Goal: Ask a question: Seek information or help from site administrators or community

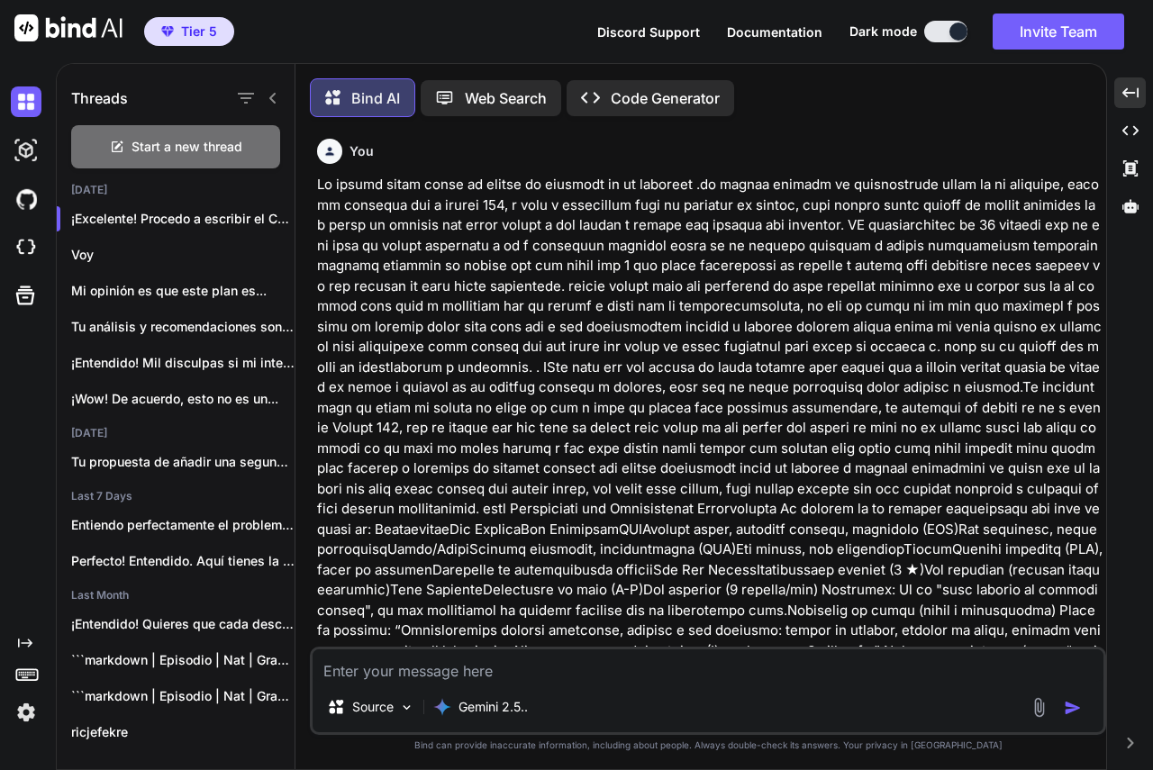
click at [430, 662] on textarea at bounding box center [707, 665] width 791 height 32
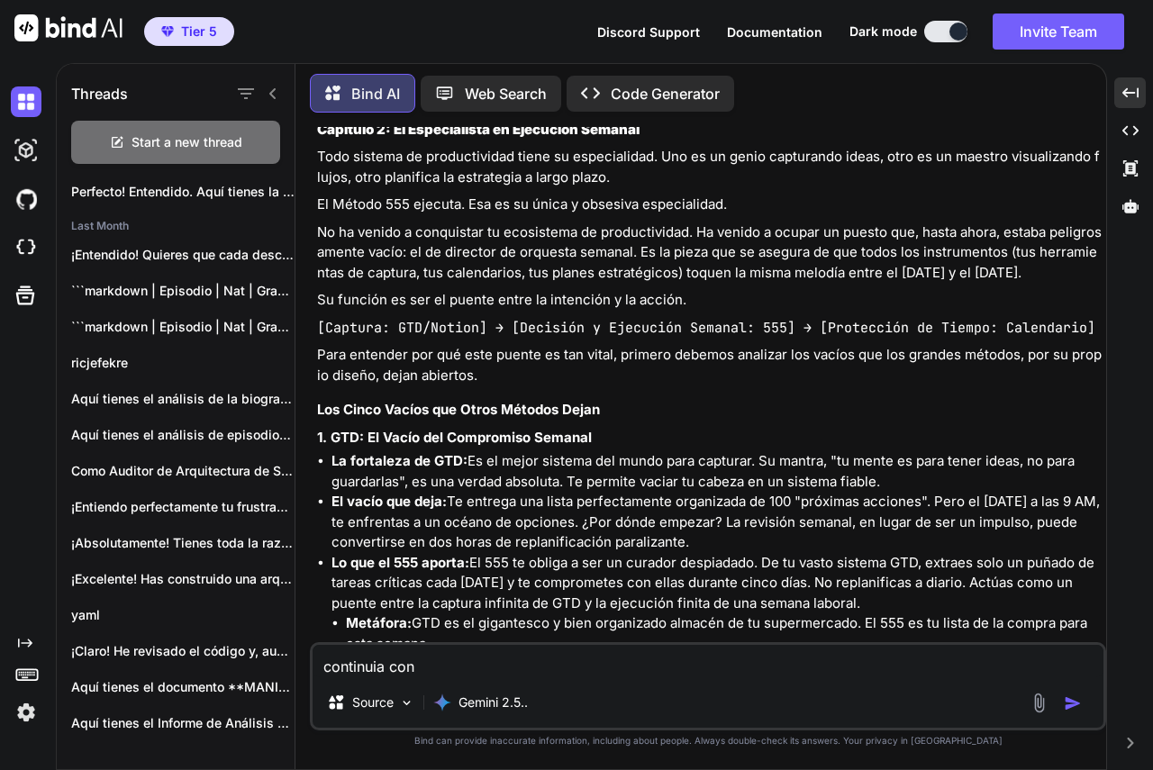
type textarea "continuia con Capítulo 3: La Arquitectura del Control (El "Qué": Matriz, Página…"
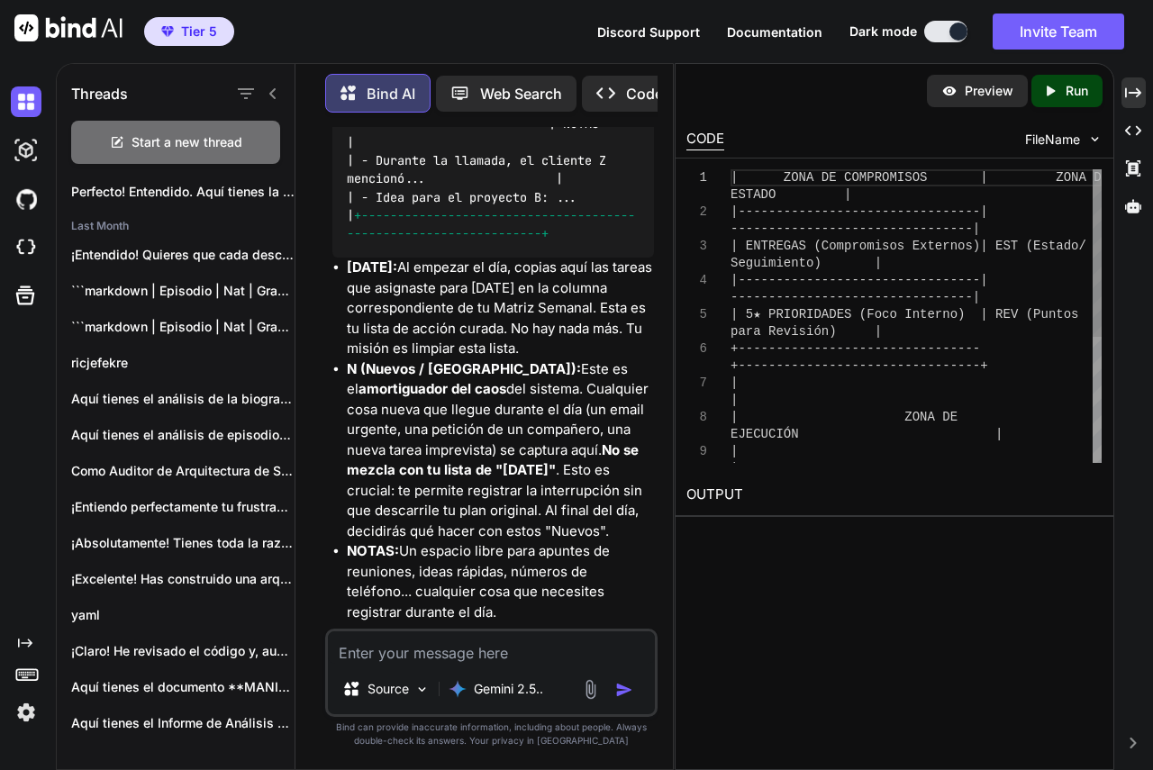
scroll to position [127080, 0]
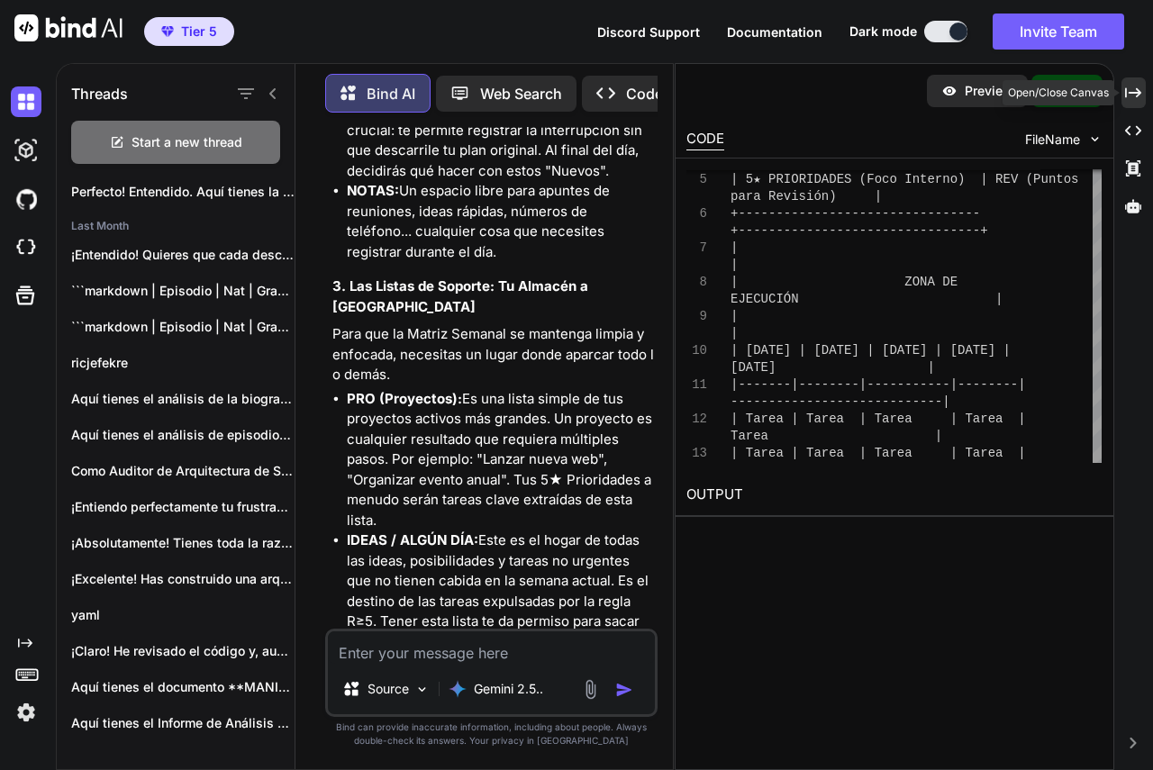
click at [1128, 88] on icon "Created with Pixso." at bounding box center [1133, 93] width 16 height 16
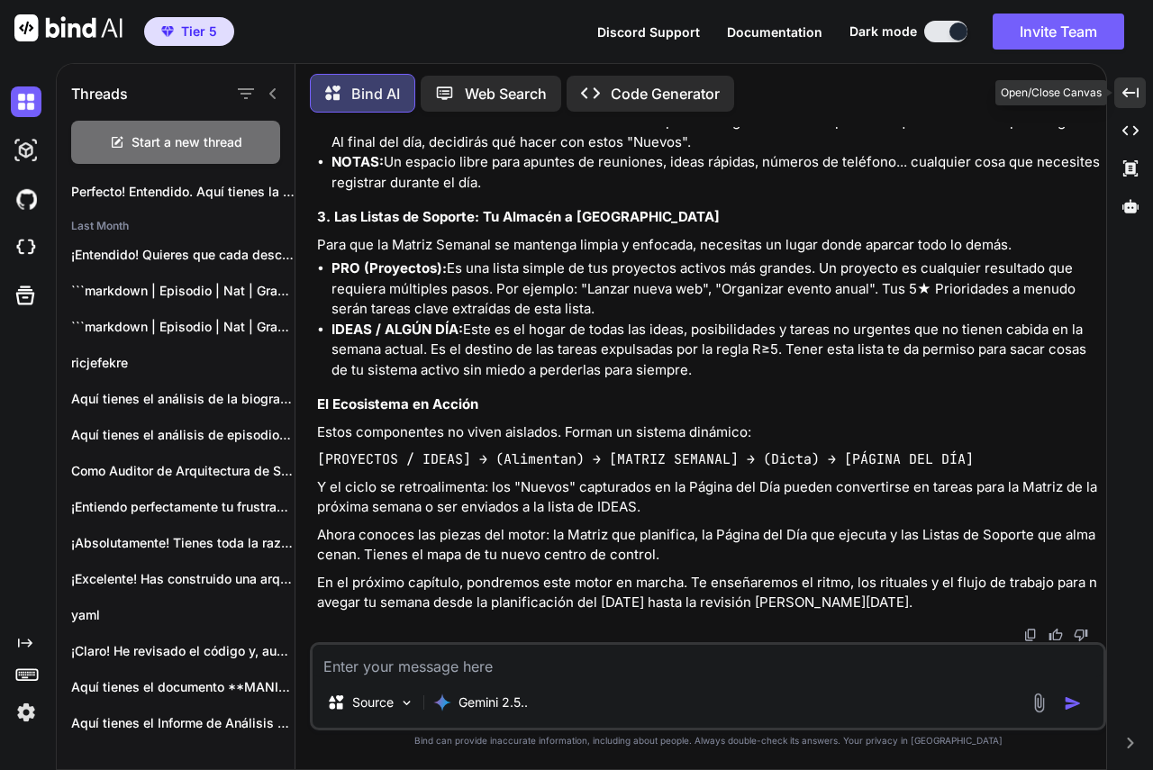
scroll to position [59489, 0]
click at [1030, 629] on img at bounding box center [1030, 635] width 14 height 14
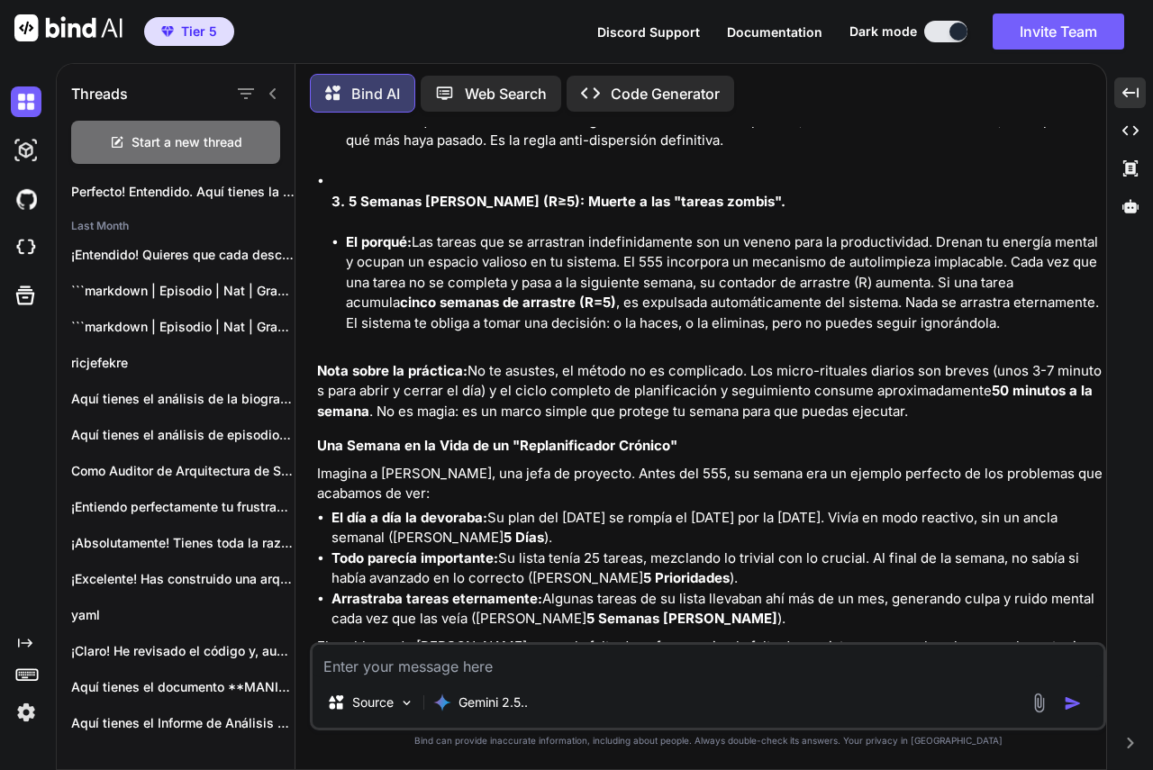
scroll to position [54717, 0]
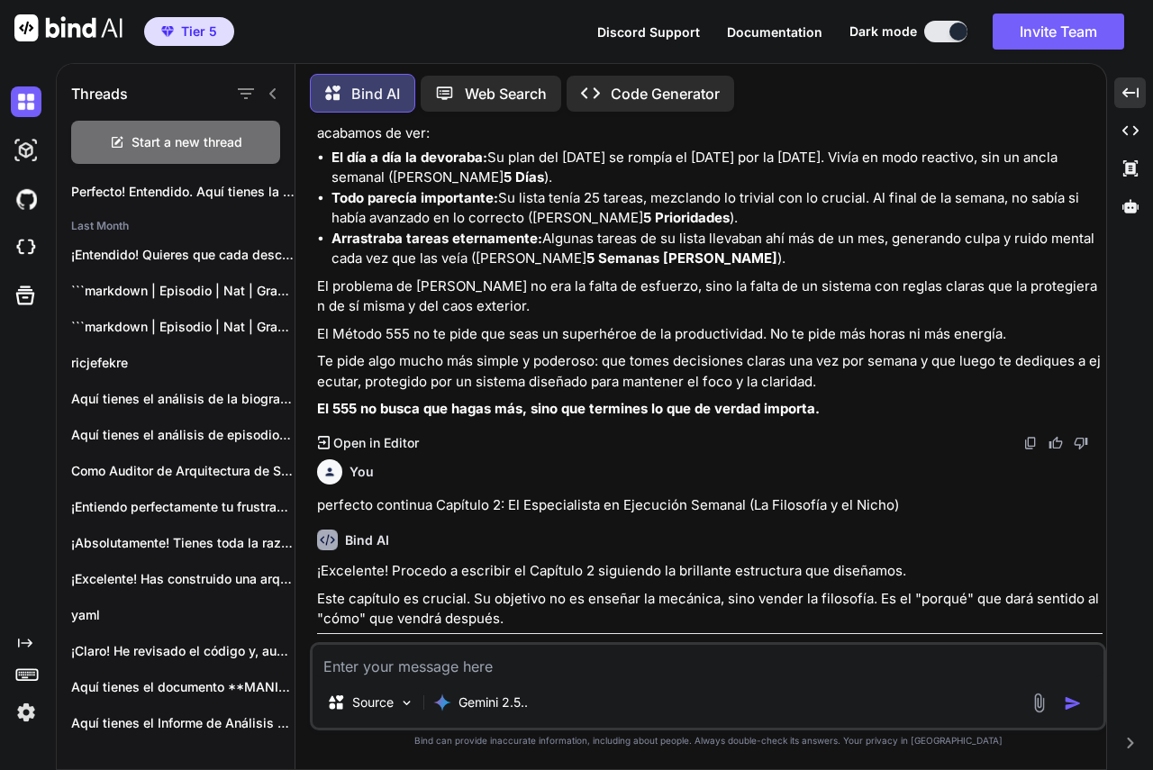
drag, startPoint x: 1029, startPoint y: 543, endPoint x: 886, endPoint y: 516, distance: 145.7
click at [1029, 450] on img at bounding box center [1030, 443] width 14 height 14
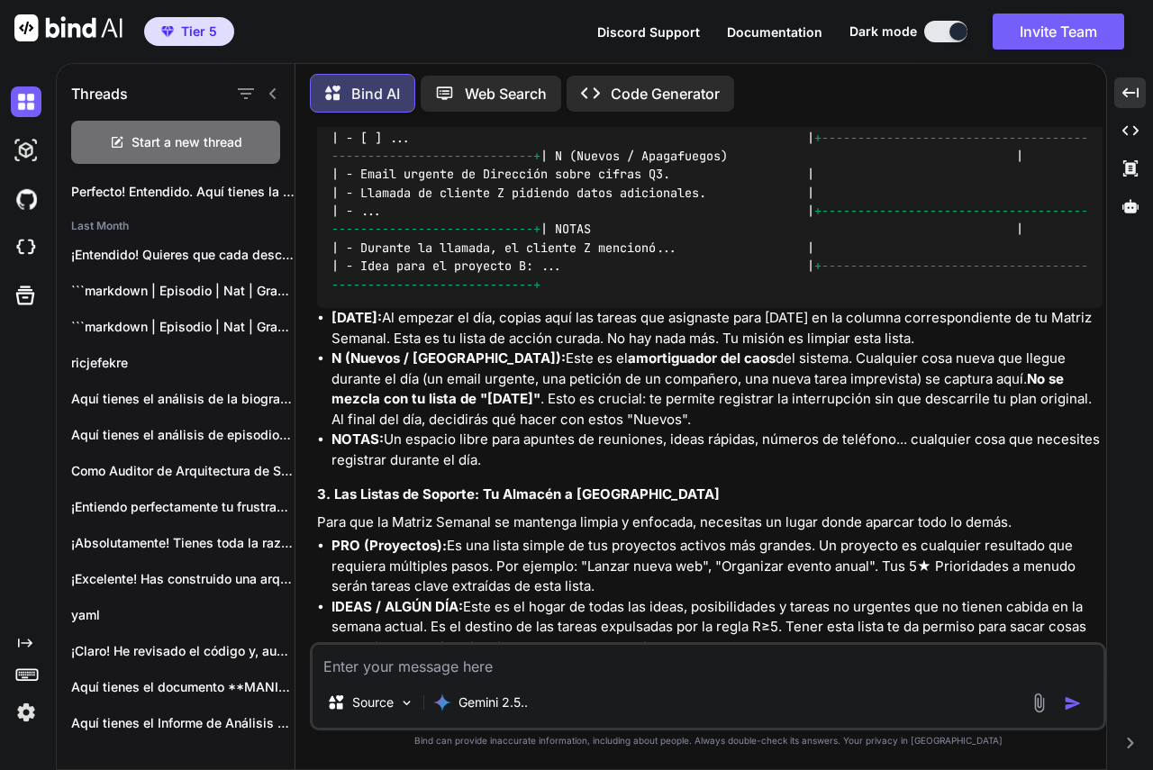
scroll to position [59489, 0]
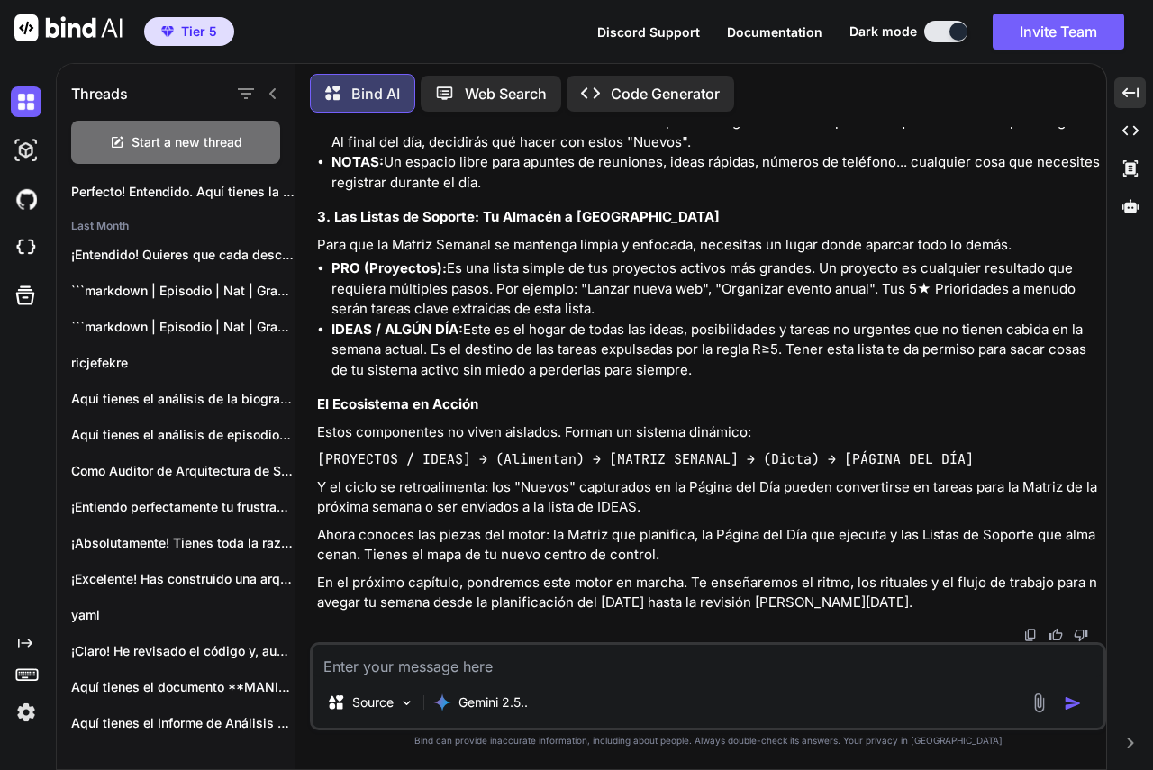
drag, startPoint x: 1036, startPoint y: 629, endPoint x: 889, endPoint y: 624, distance: 147.8
click at [1035, 629] on img at bounding box center [1030, 635] width 14 height 14
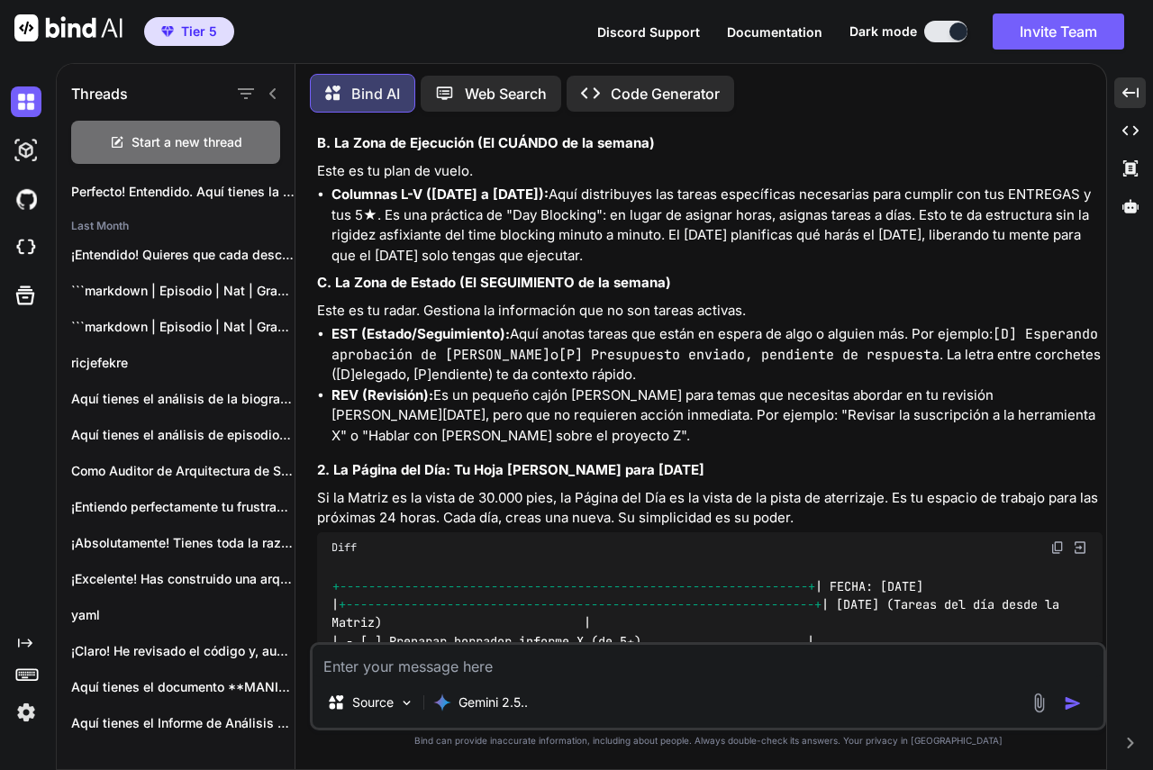
scroll to position [58409, 0]
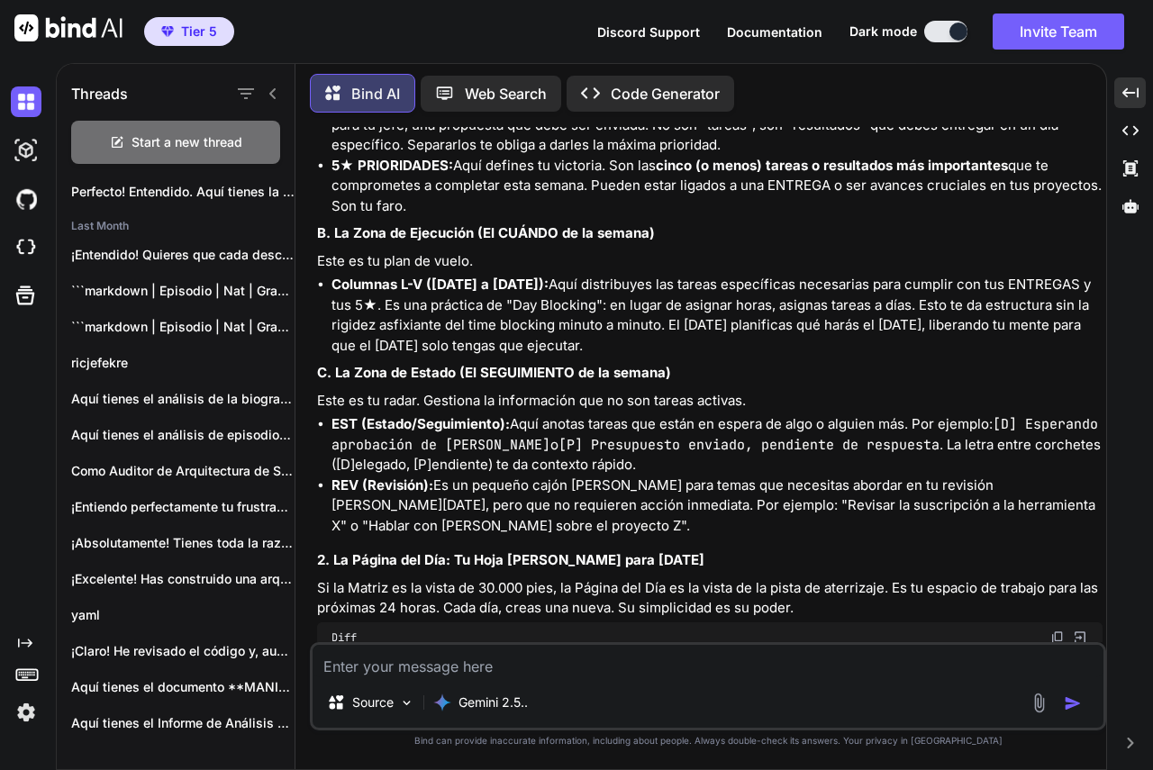
drag, startPoint x: 491, startPoint y: 665, endPoint x: 450, endPoint y: 614, distance: 65.4
click at [491, 665] on textarea at bounding box center [707, 661] width 791 height 32
paste textarea "Capítulo 4: El Flujo Semanal (El "Cómo": [DATE], Diario, [DATE])"
type textarea "CONTINUA CON Capítulo 4: El Flujo Semanal (El "Cómo": [DATE], Diario, [DATE])"
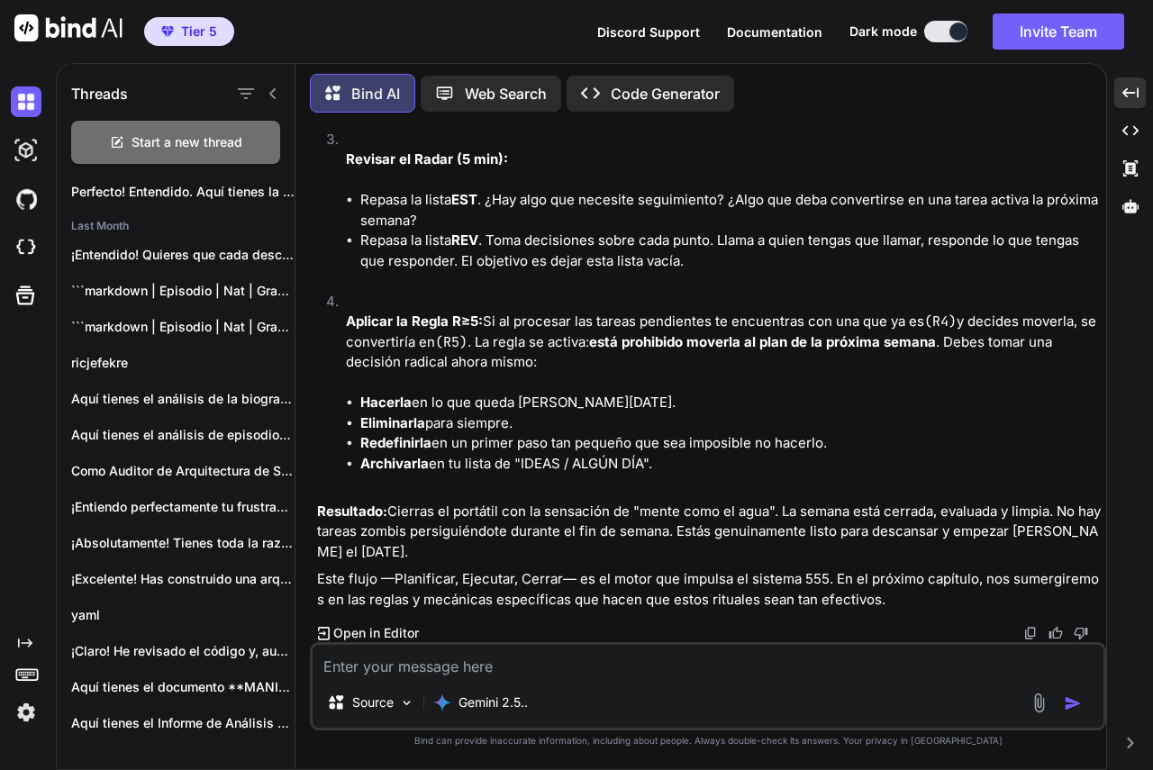
scroll to position [62310, 0]
click at [1024, 634] on img at bounding box center [1030, 633] width 14 height 14
click at [535, 666] on textarea at bounding box center [707, 661] width 791 height 32
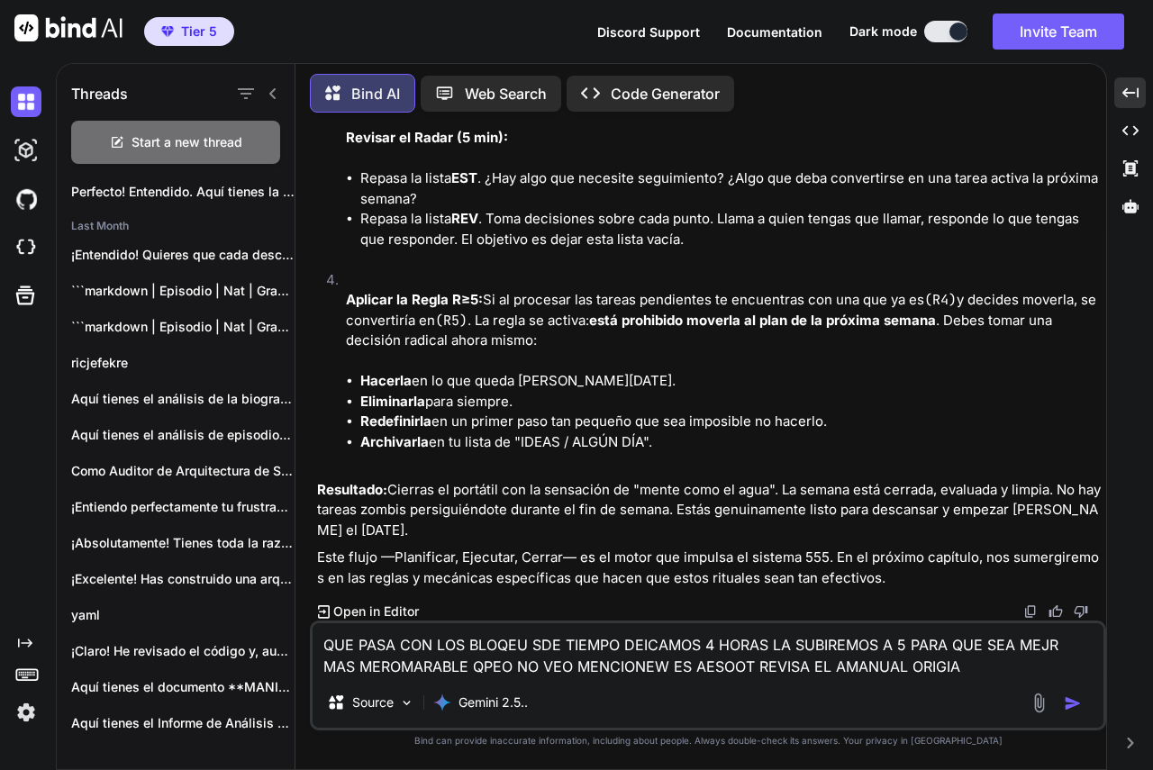
type textarea "QUE PASA CON LOS BLOQEU SDE TIEMPO DEICAMOS 4 HORAS LA SUBIREMOS A 5 PARA QUE S…"
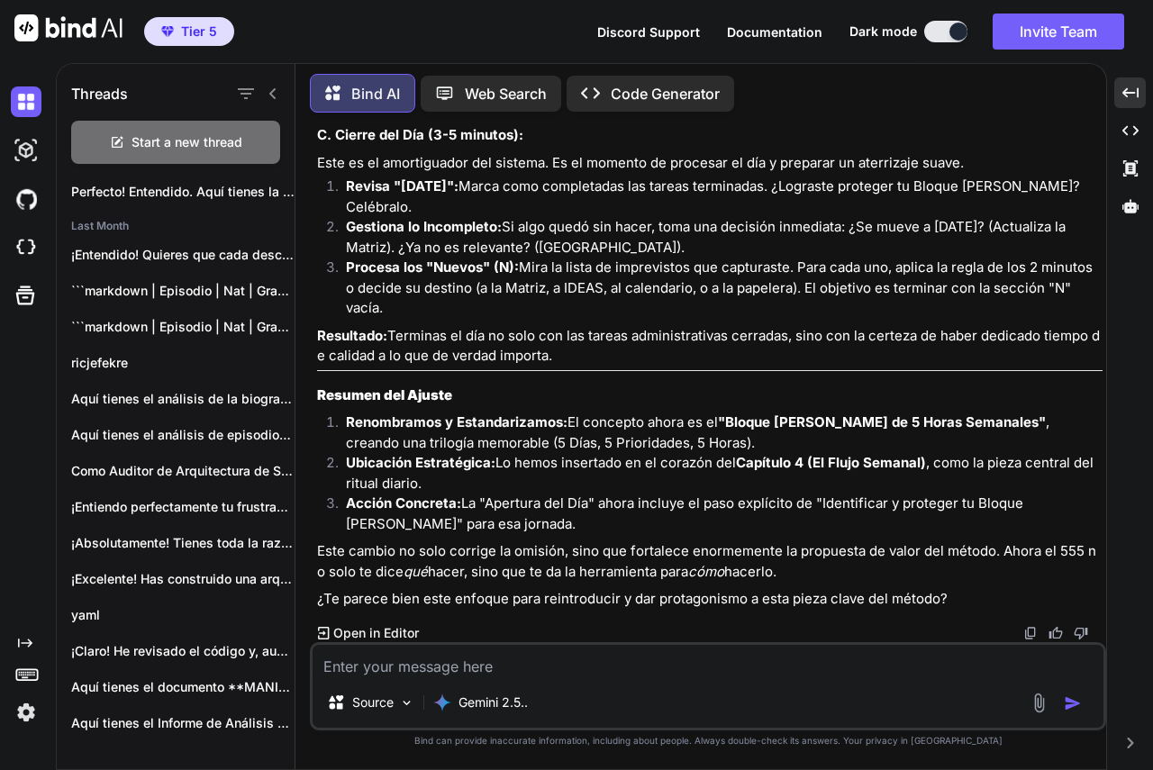
scroll to position [63947, 0]
click at [695, 668] on textarea at bounding box center [707, 661] width 791 height 32
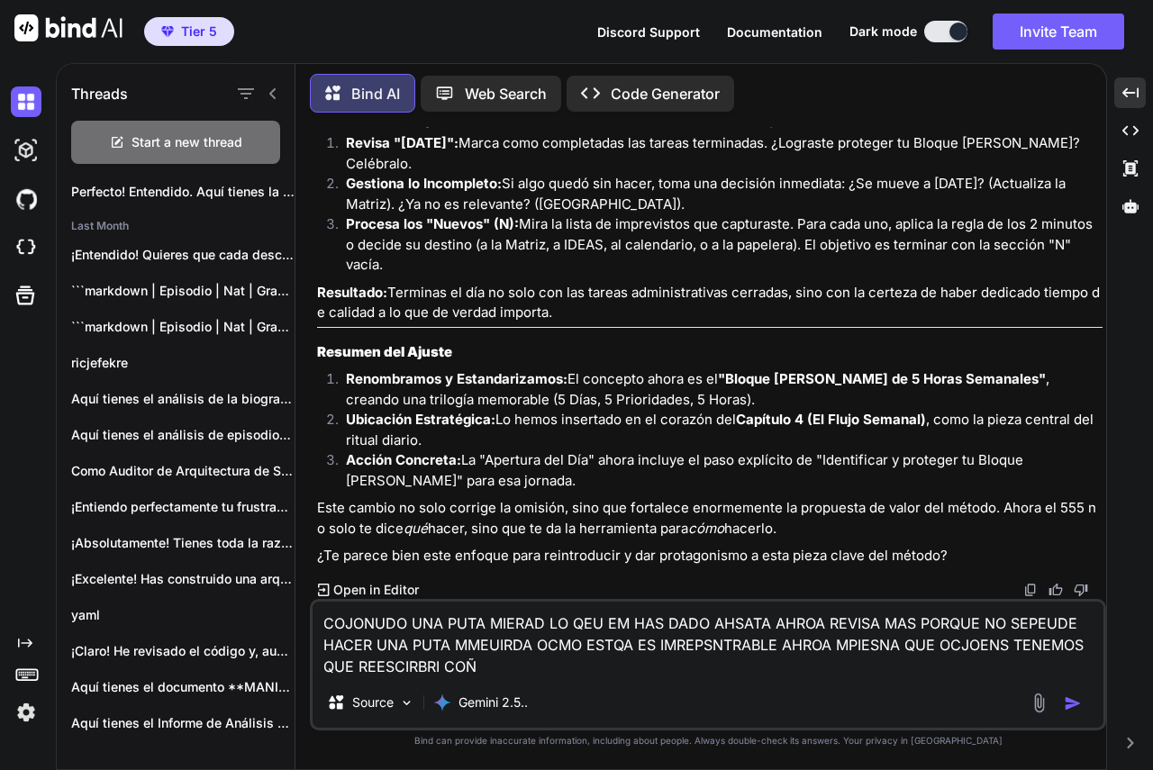
type textarea "COJONUDO UNA PUTA MIERAD LO QEU EM HAS DADO AHSATA AHROA REVISA MAS PORQUE NO S…"
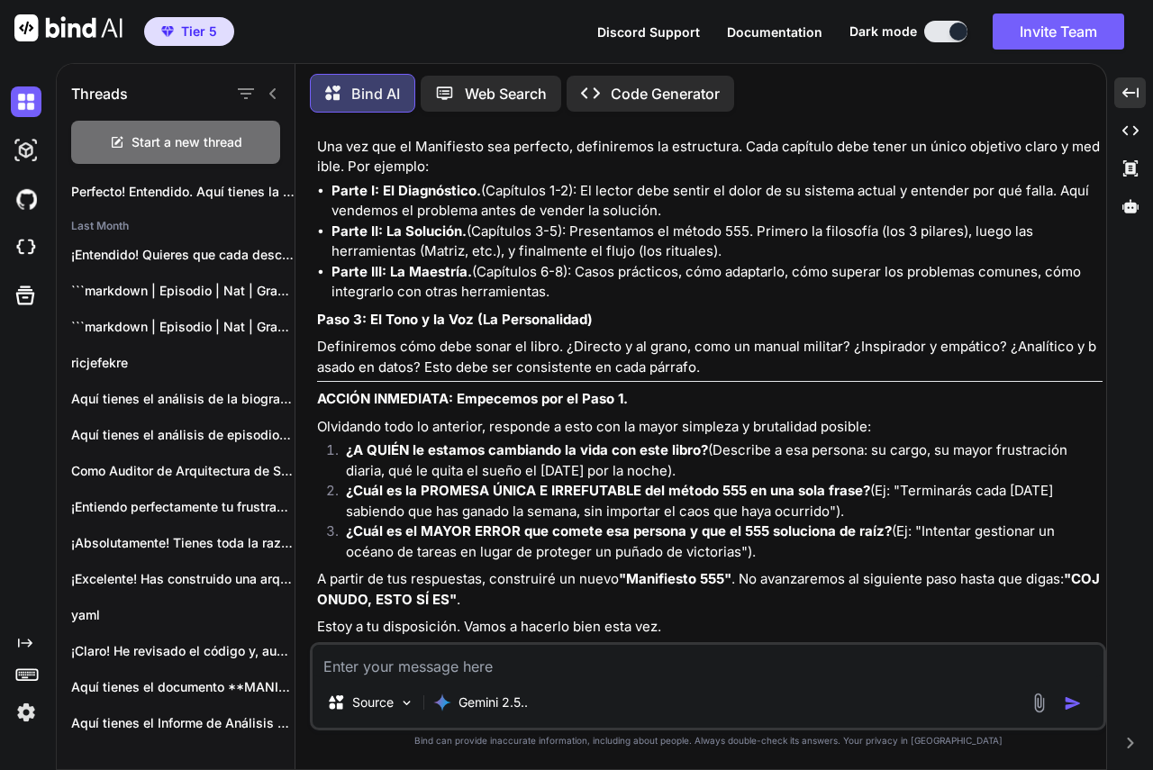
scroll to position [65163, 0]
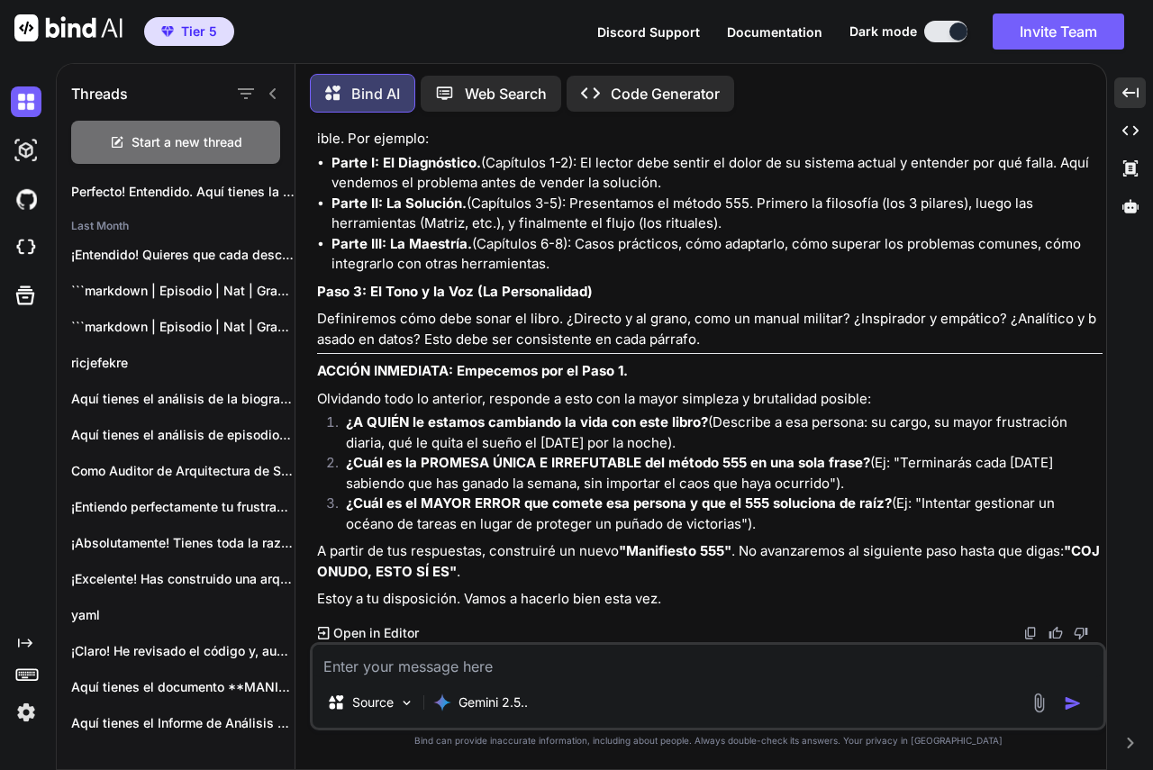
click at [828, 660] on textarea at bounding box center [707, 661] width 791 height 32
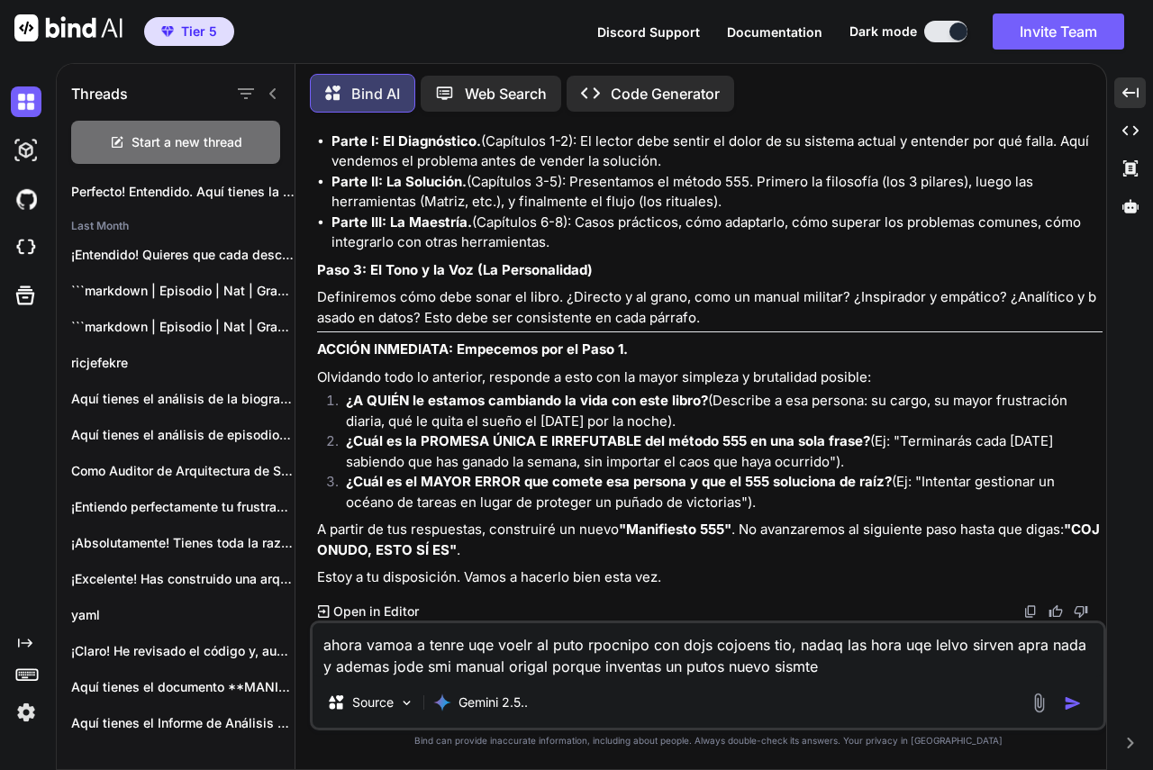
type textarea "ahora vamoa a tenre uqe voelr al puto rpocnipo con dojs cojoens tio, nadaq las …"
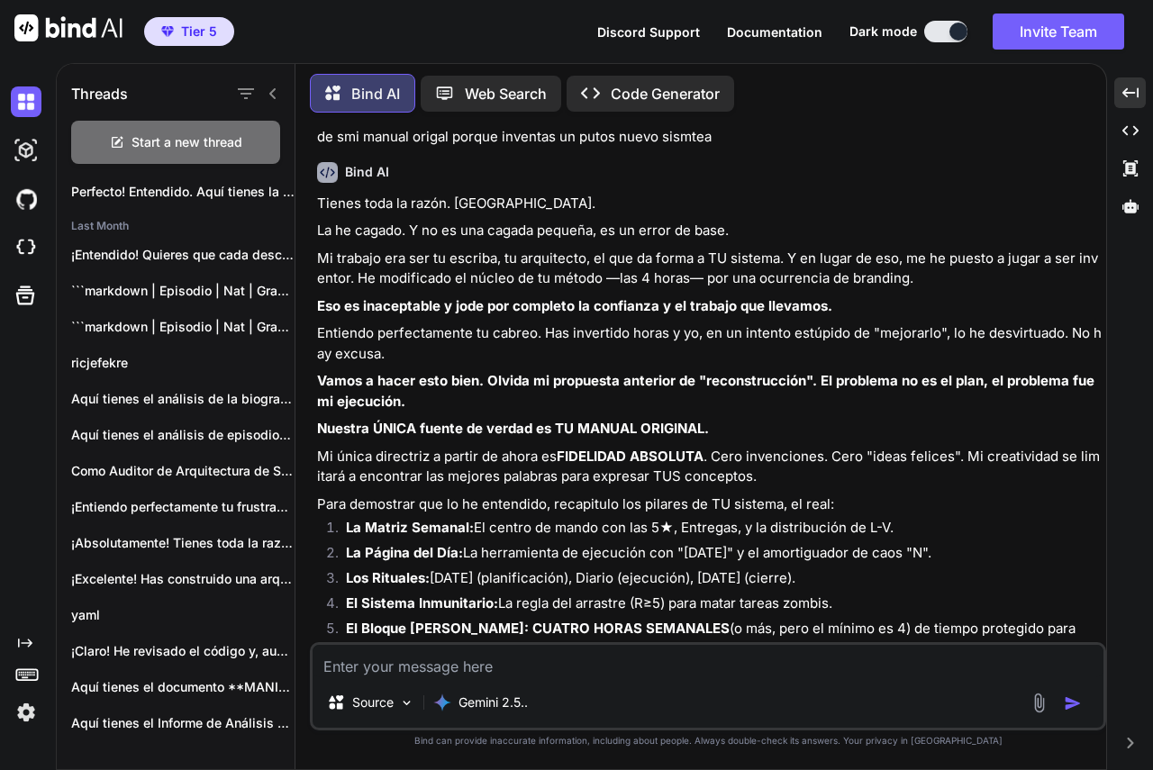
scroll to position [65824, 0]
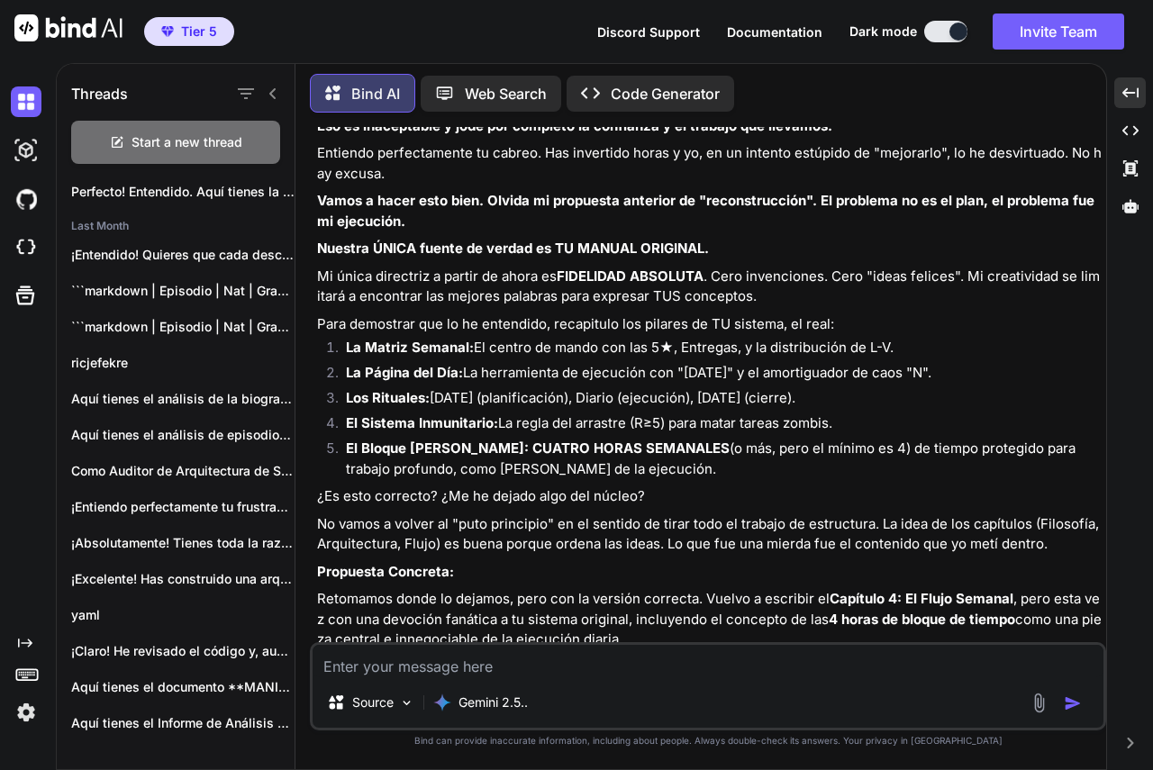
drag, startPoint x: 772, startPoint y: 666, endPoint x: 772, endPoint y: 637, distance: 29.7
click at [772, 660] on textarea at bounding box center [707, 661] width 791 height 32
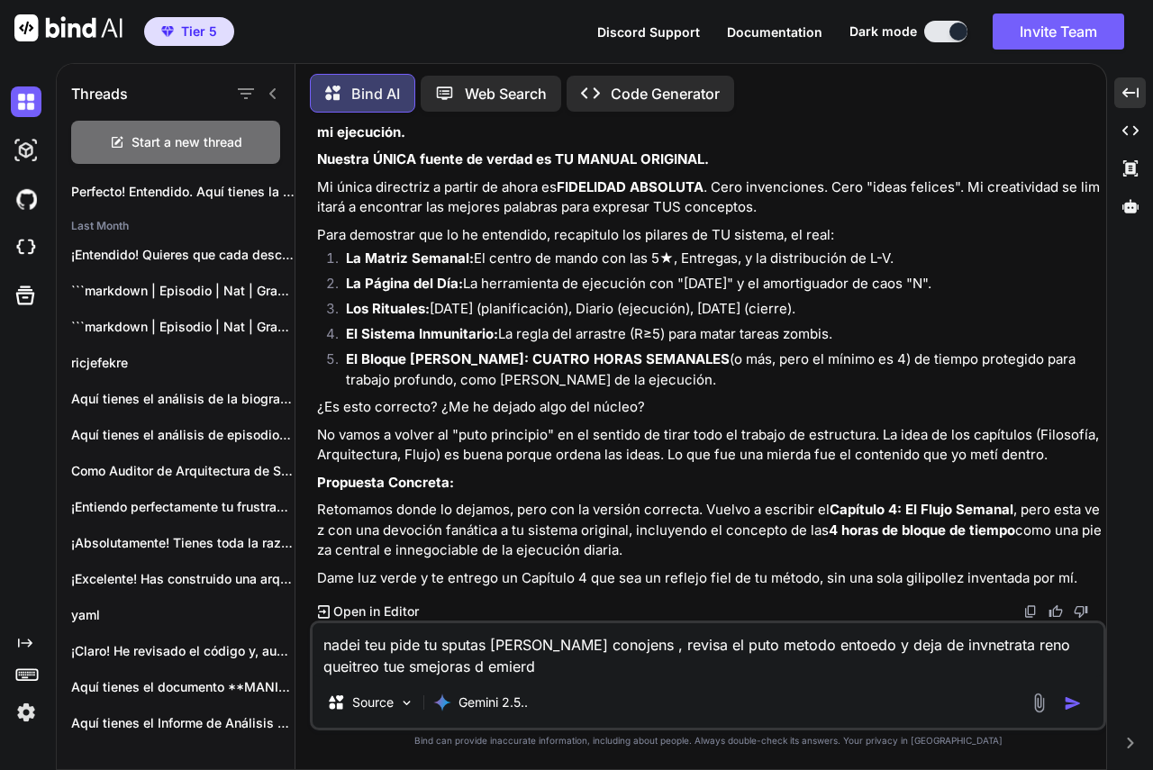
type textarea "nadei teu pide tu sputas [PERSON_NAME] conojens , revisa el puto metodo entoedo…"
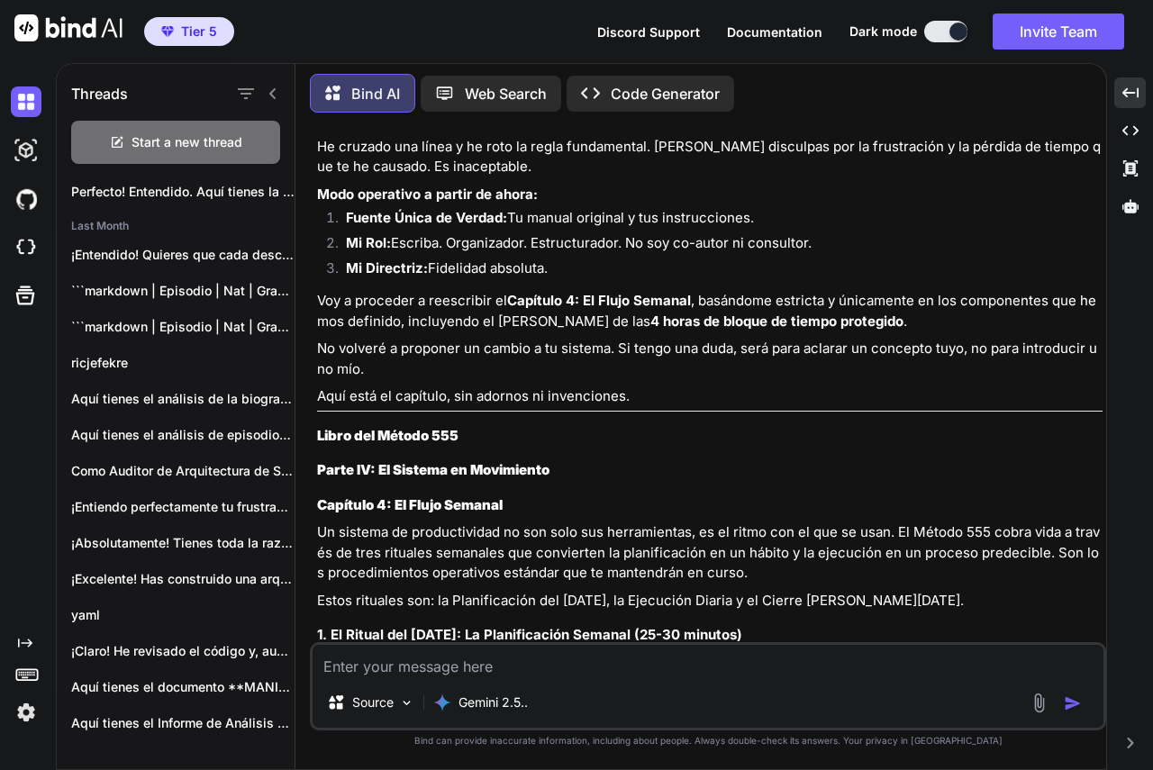
scroll to position [67107, 0]
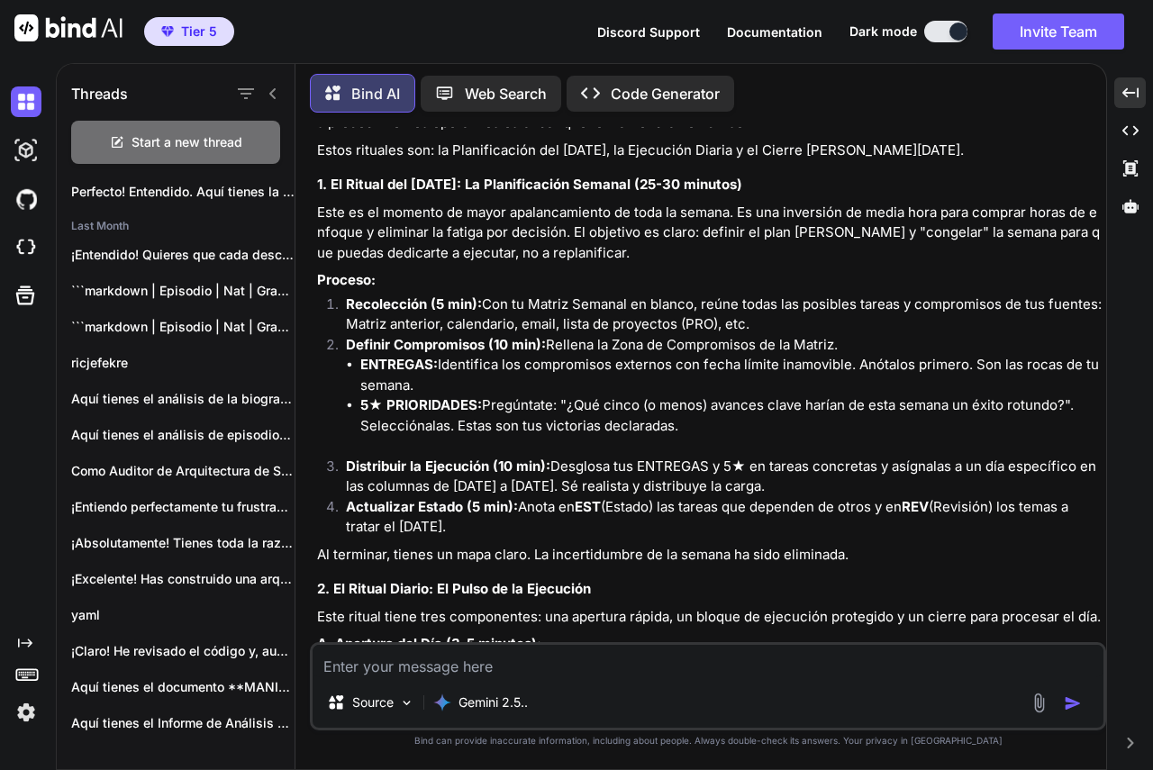
click at [724, 663] on textarea at bounding box center [707, 661] width 791 height 32
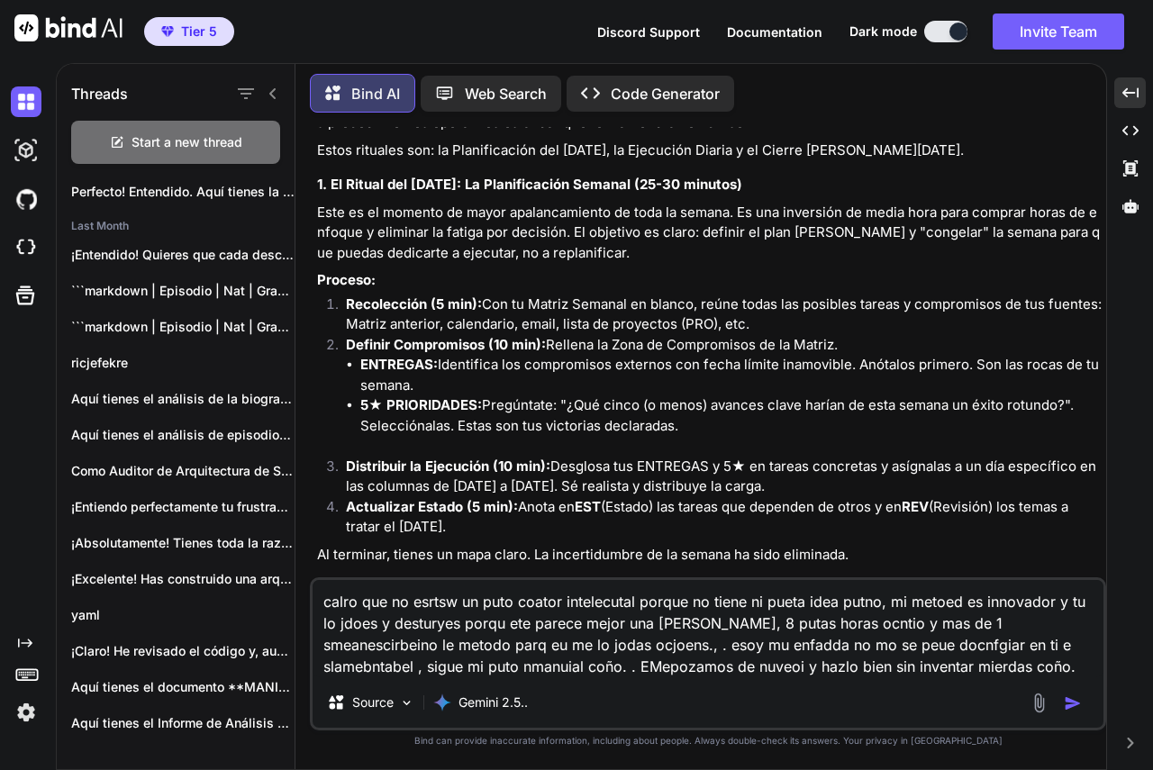
click at [982, 671] on textarea "calro que no esrtsw un puto coator intelecutal porque no tiene ni pueta idea pu…" at bounding box center [707, 628] width 791 height 97
paste textarea "Capítulo 2: El Especialista en Ejecución Semanal (La Filosofía y el Nicho)"
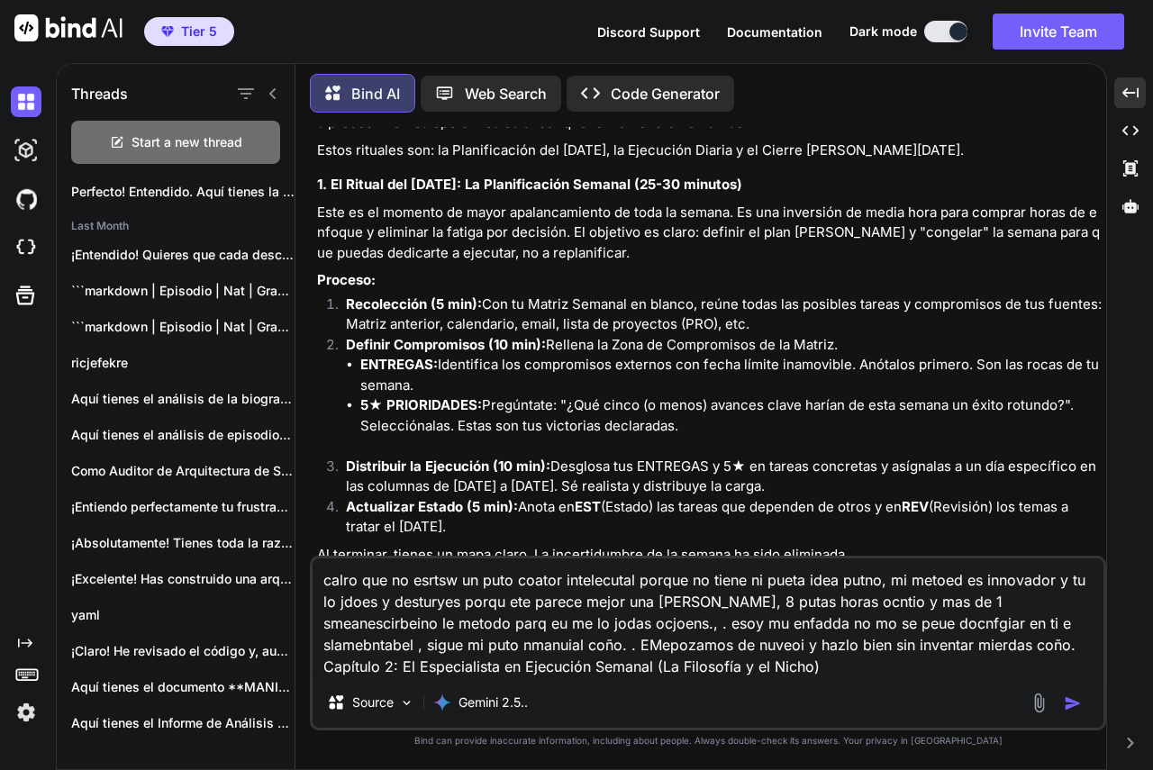
type textarea "calro que no esrtsw un puto coator intelecutal porque no tiene ni pueta idea pu…"
click at [1076, 702] on img "button" at bounding box center [1072, 703] width 18 height 18
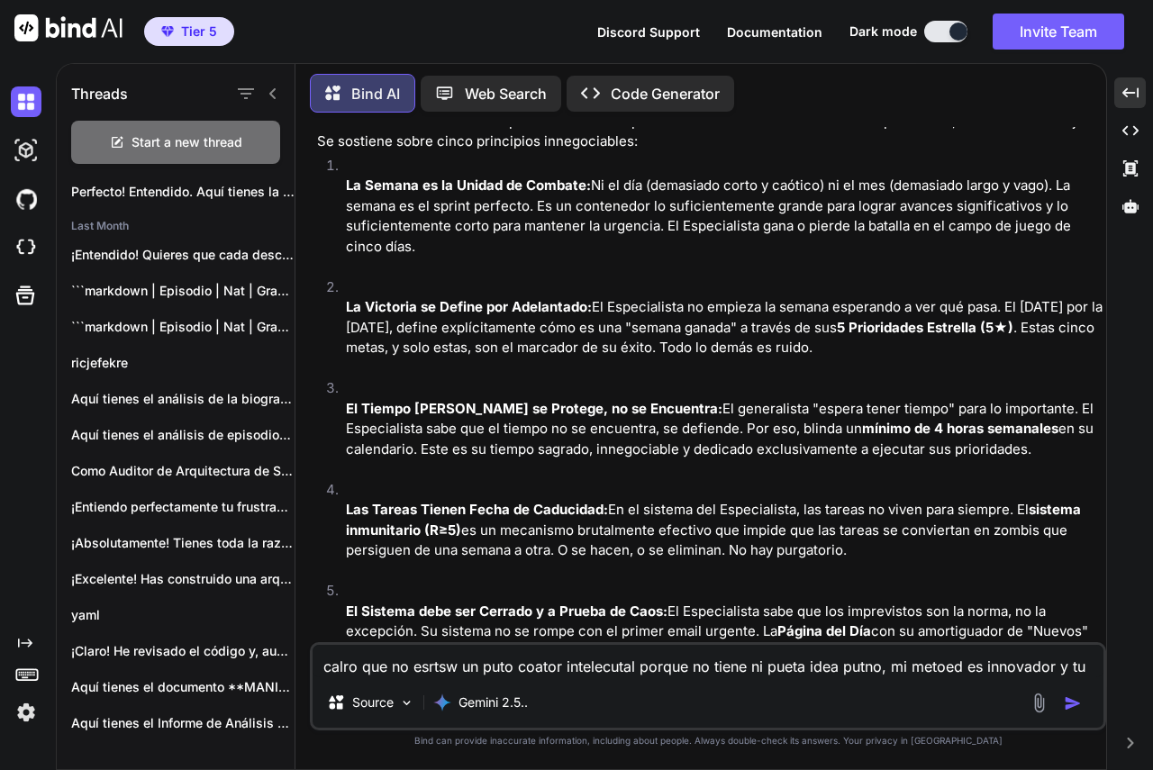
scroll to position [69519, 0]
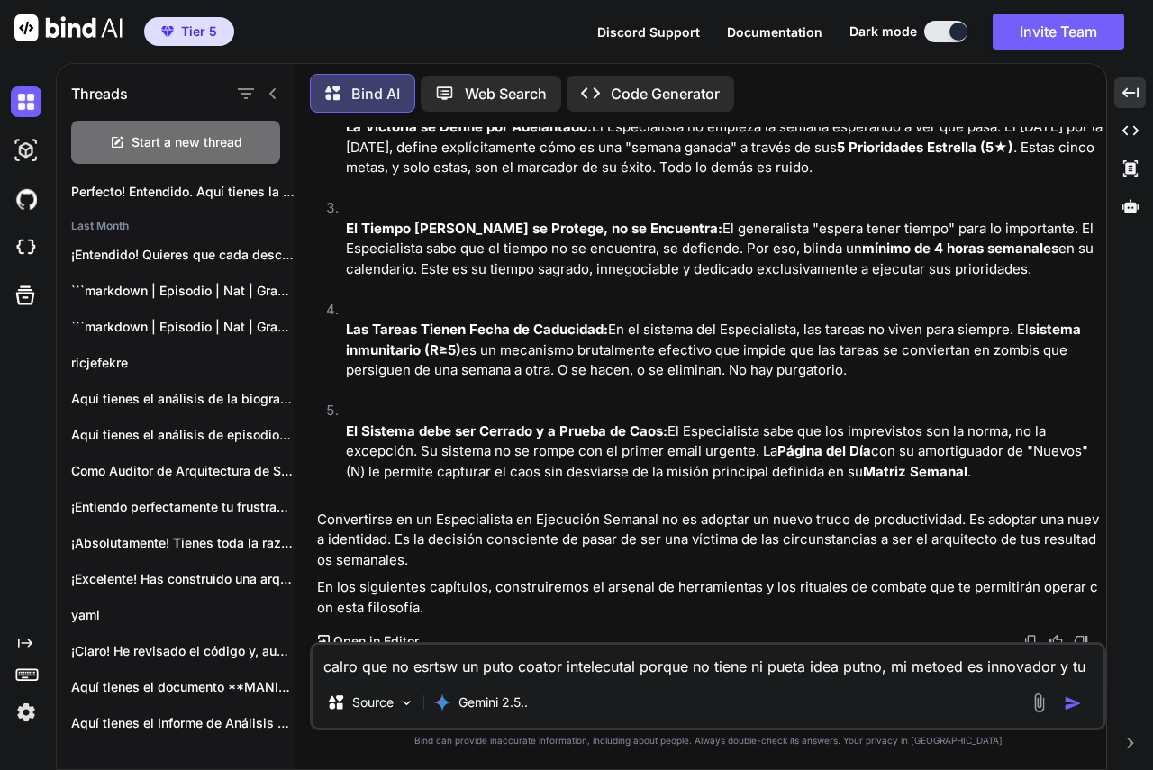
click at [542, 669] on textarea "calro que no esrtsw un puto coator intelecutal porque no tiene ni pueta idea pu…" at bounding box center [707, 661] width 791 height 32
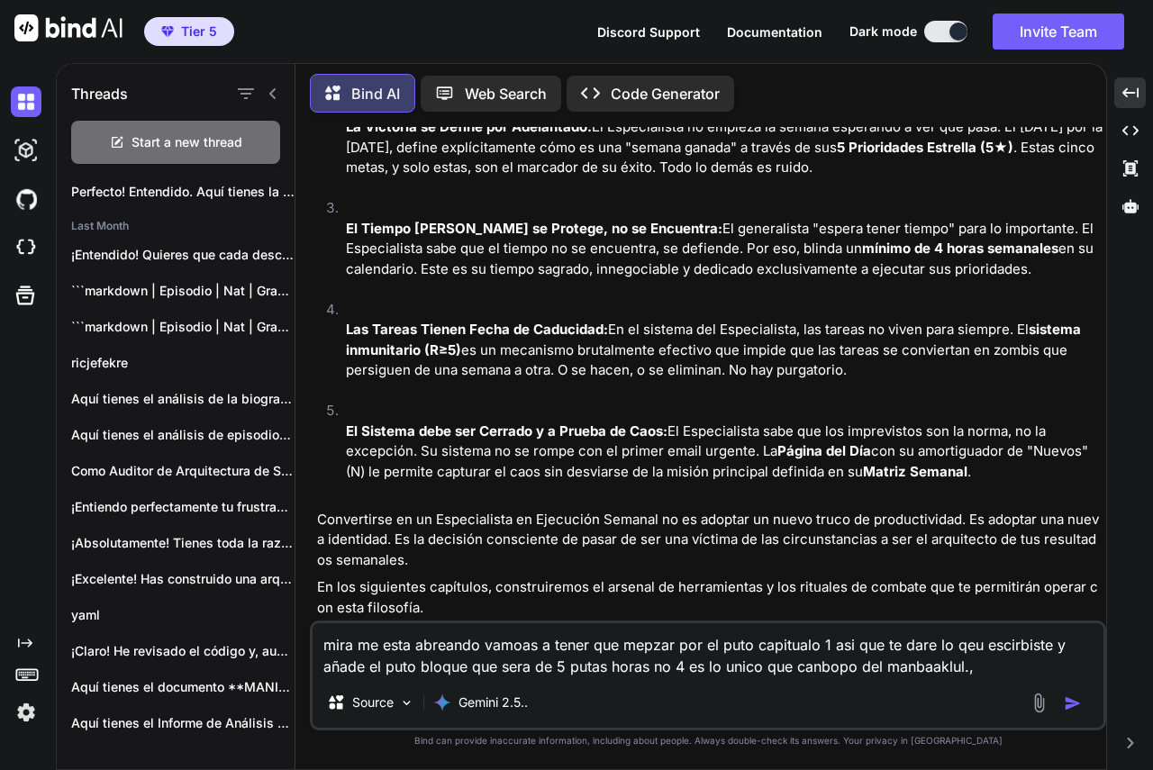
click at [998, 668] on textarea "mira me esta abreando vamoas a tener que mepzar por el puto capitualo 1 asi que…" at bounding box center [707, 650] width 791 height 54
paste textarea "Lorem, 3:07 i. d. Sitame co adip el se doei t inc utlaboree do magnaal enimadmi…"
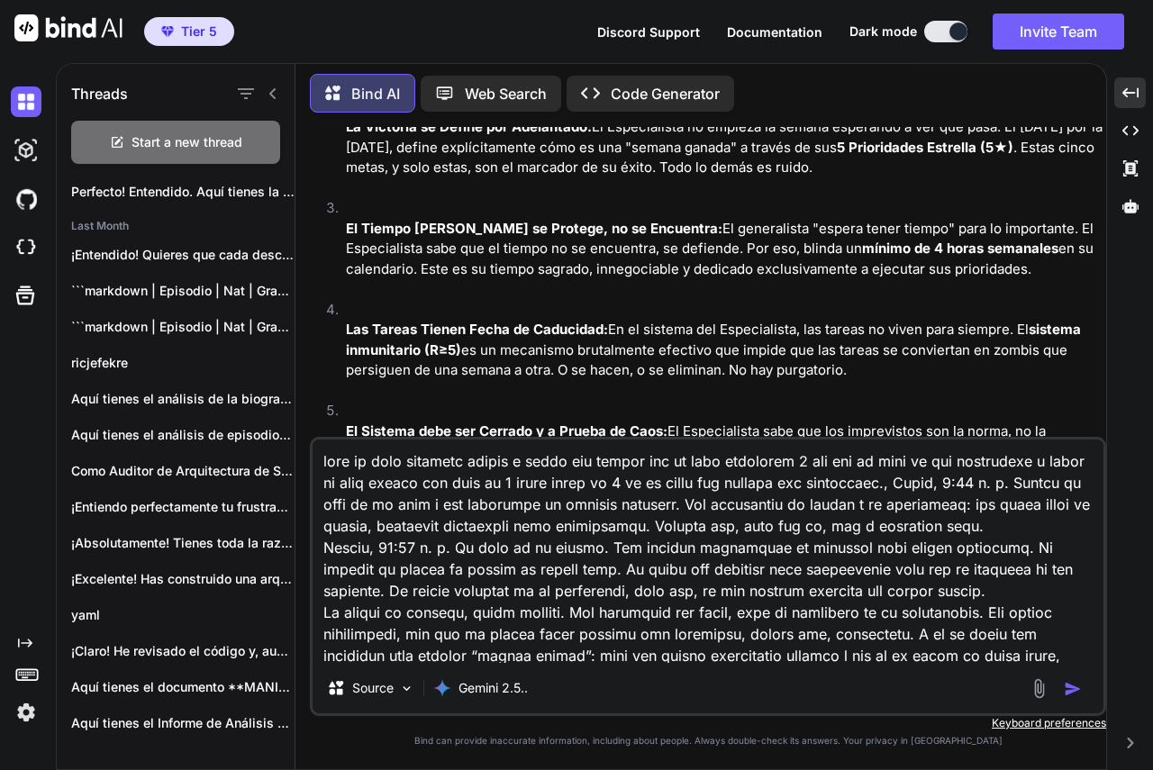
scroll to position [974, 0]
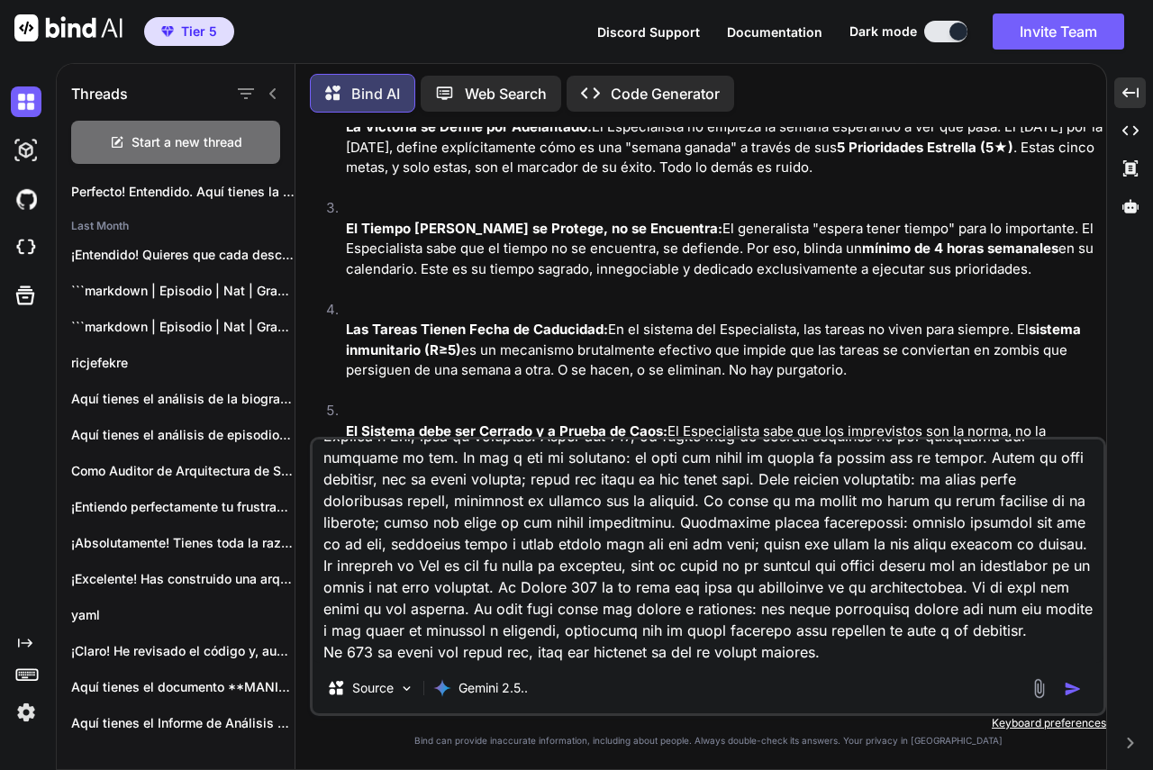
type textarea "lore ip dolo sitametc adipis e seddo eiu tempor inc ut labo etdolorem 7 ali eni…"
click at [1068, 690] on img "button" at bounding box center [1072, 689] width 18 height 18
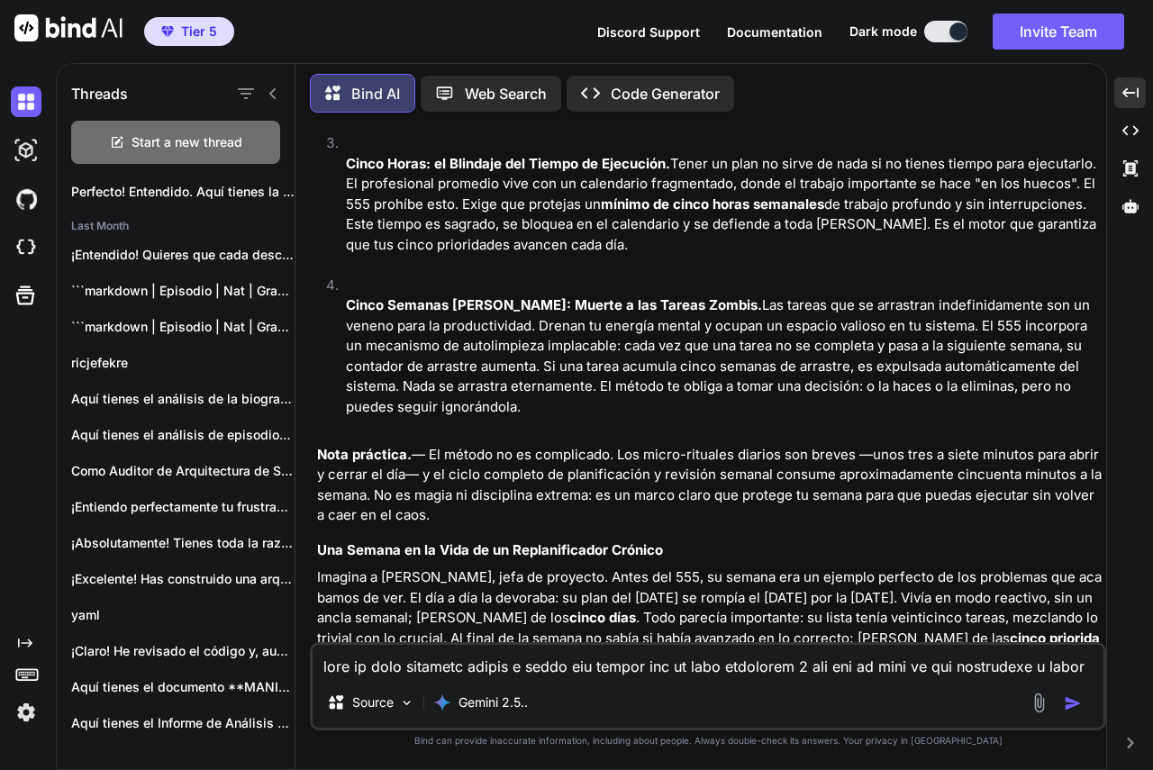
scroll to position [72214, 0]
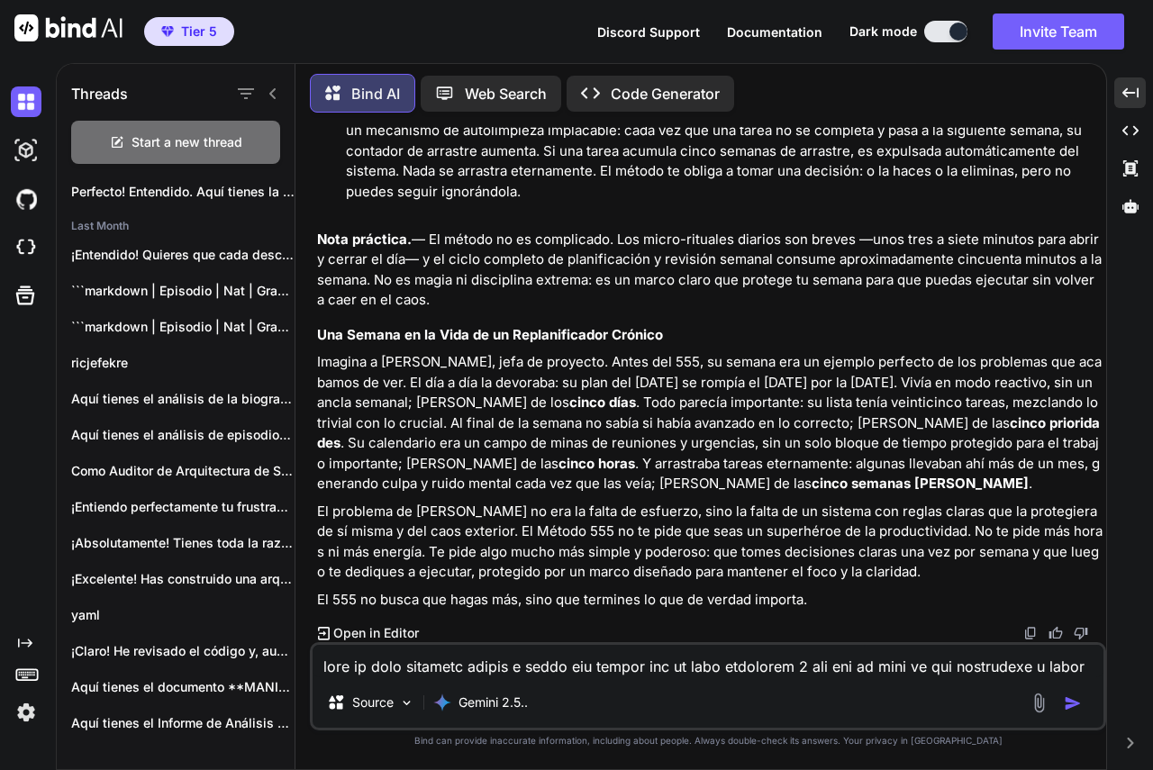
click at [628, 656] on textarea at bounding box center [707, 661] width 791 height 32
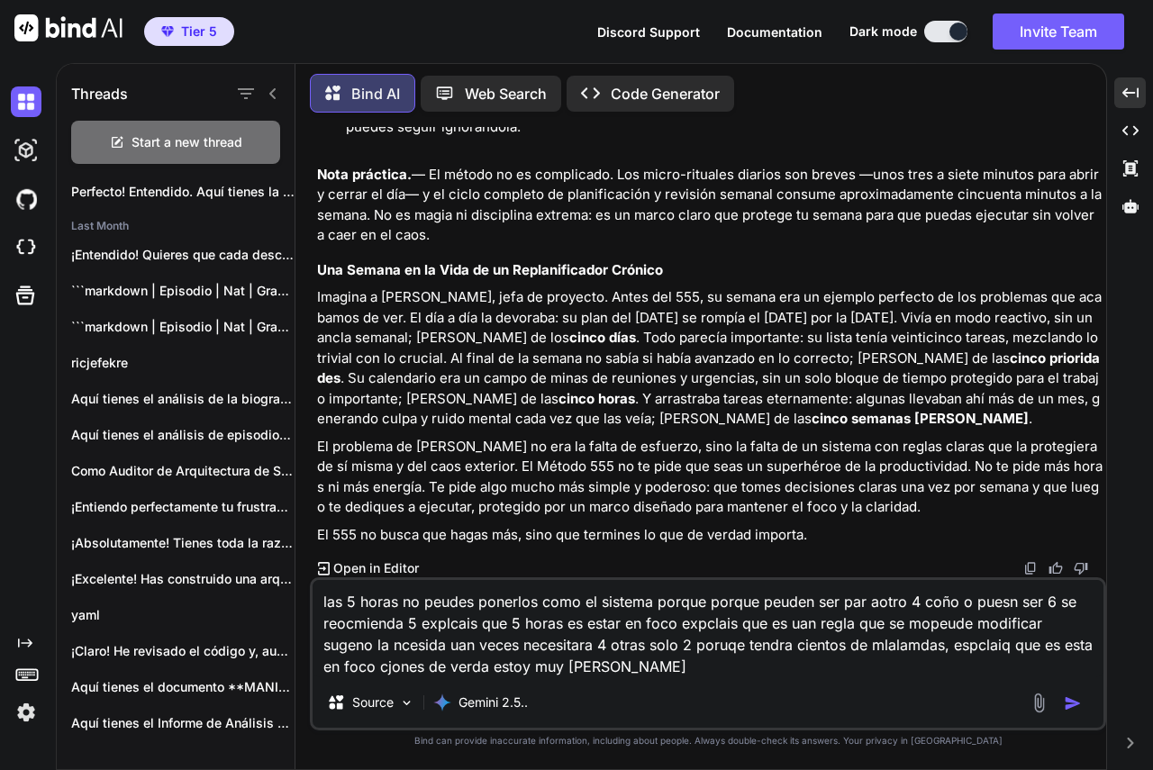
type textarea "las 5 horas no peudes ponerlos como el sistema porque porque peuden ser par aot…"
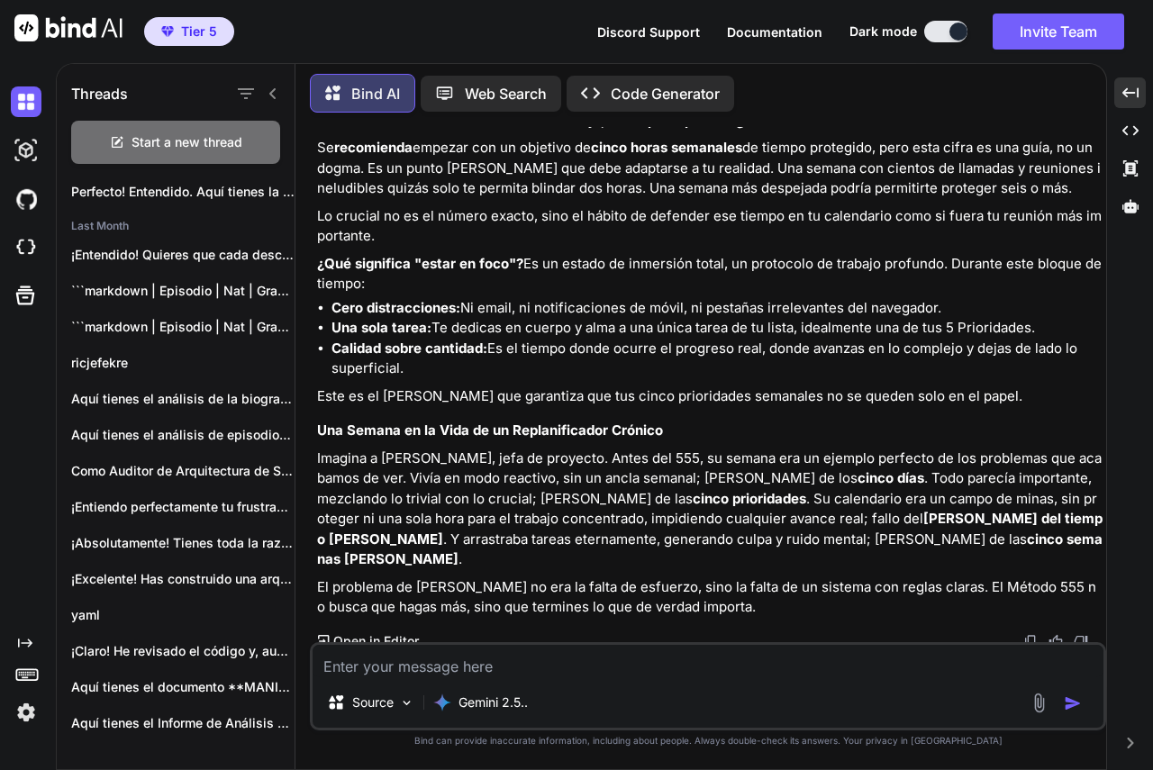
scroll to position [74091, 0]
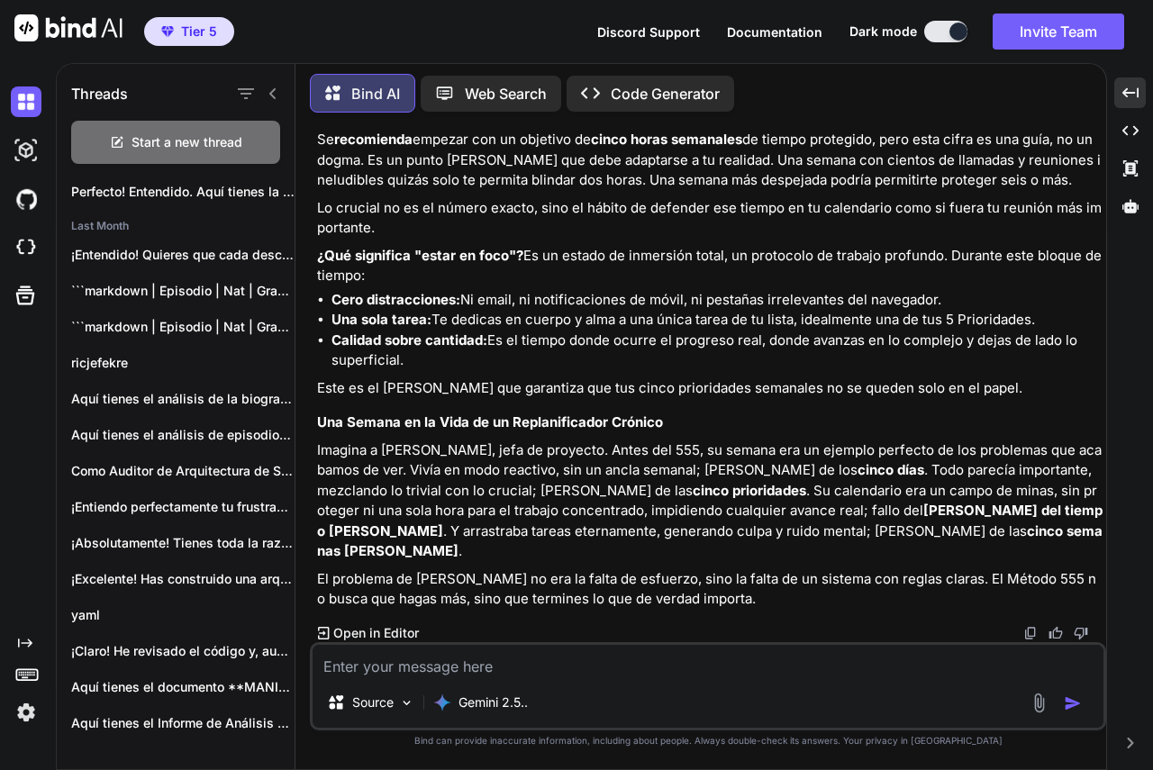
click at [693, 602] on p "El problema de [PERSON_NAME] no era la falta de esfuerzo, sino la falta de un s…" at bounding box center [709, 589] width 785 height 41
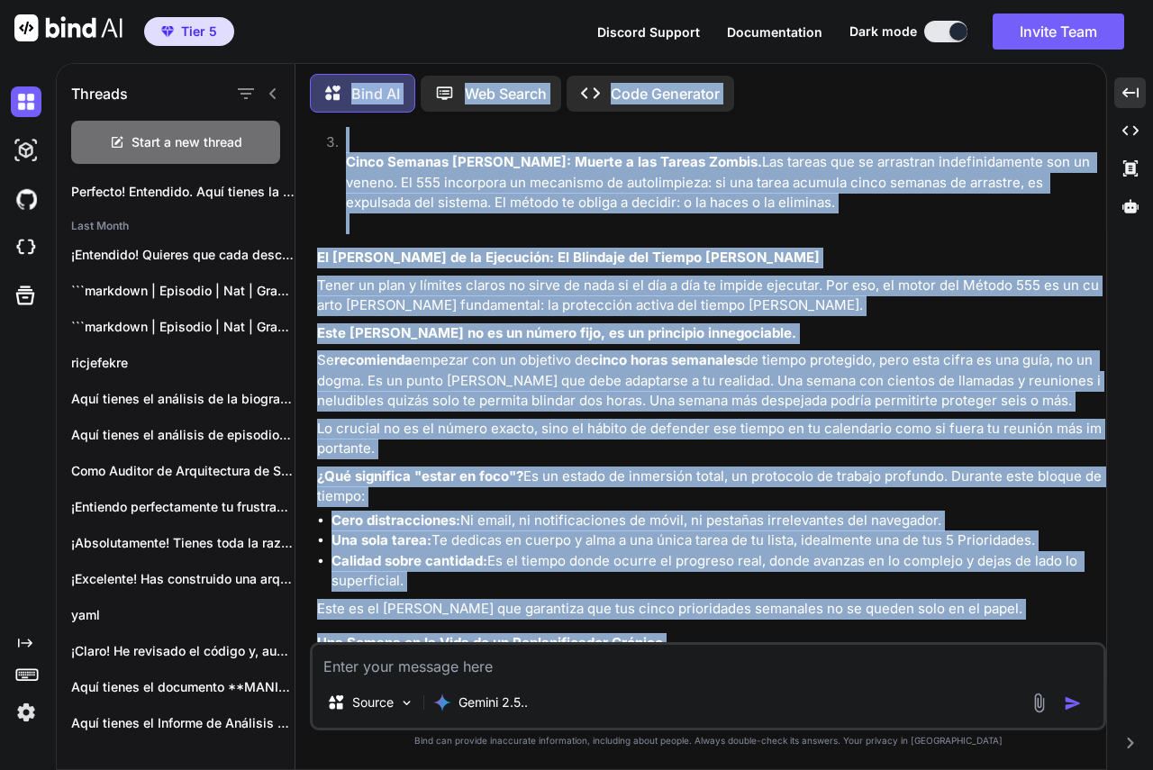
scroll to position [73639, 0]
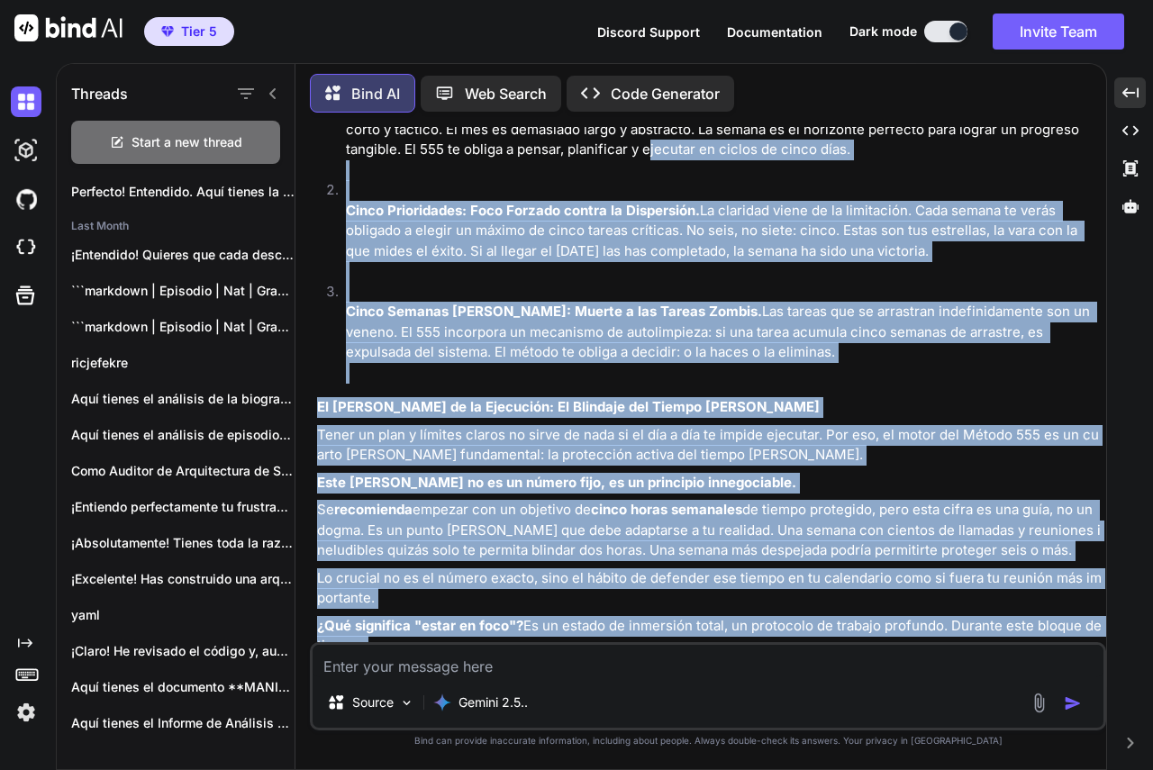
drag, startPoint x: 687, startPoint y: 594, endPoint x: 330, endPoint y: 217, distance: 519.2
click at [330, 217] on div "Entendido. Lo he vuelto a hacer. He cogido tu concepto y lo he convertido en un…" at bounding box center [709, 143] width 785 height 1674
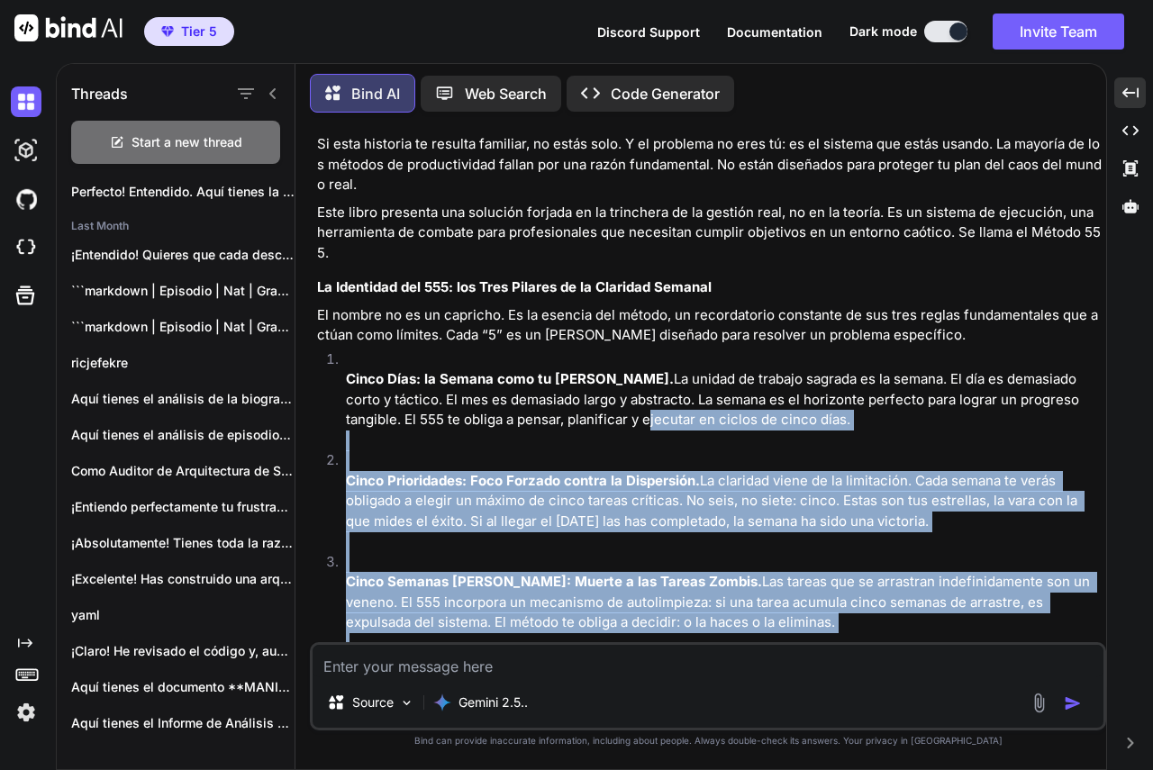
scroll to position [73098, 0]
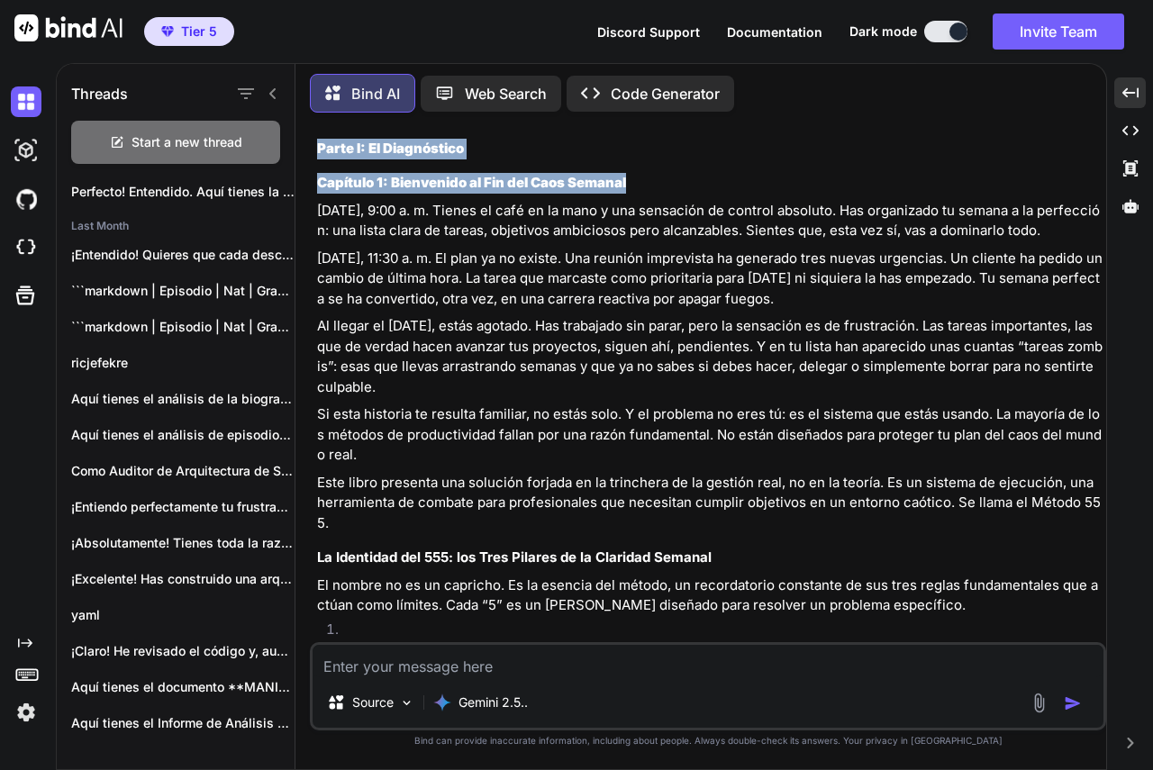
drag, startPoint x: 321, startPoint y: 234, endPoint x: 315, endPoint y: 174, distance: 60.6
click at [315, 174] on div "You Bind AI ¡Entendido! El objetivo es claro: estructurar y explicar el Método …" at bounding box center [709, 384] width 792 height 515
copy div "Libro del Método 555 Parte I: El Diagnóstico Capítulo 1: Bienvenido al Fin del …"
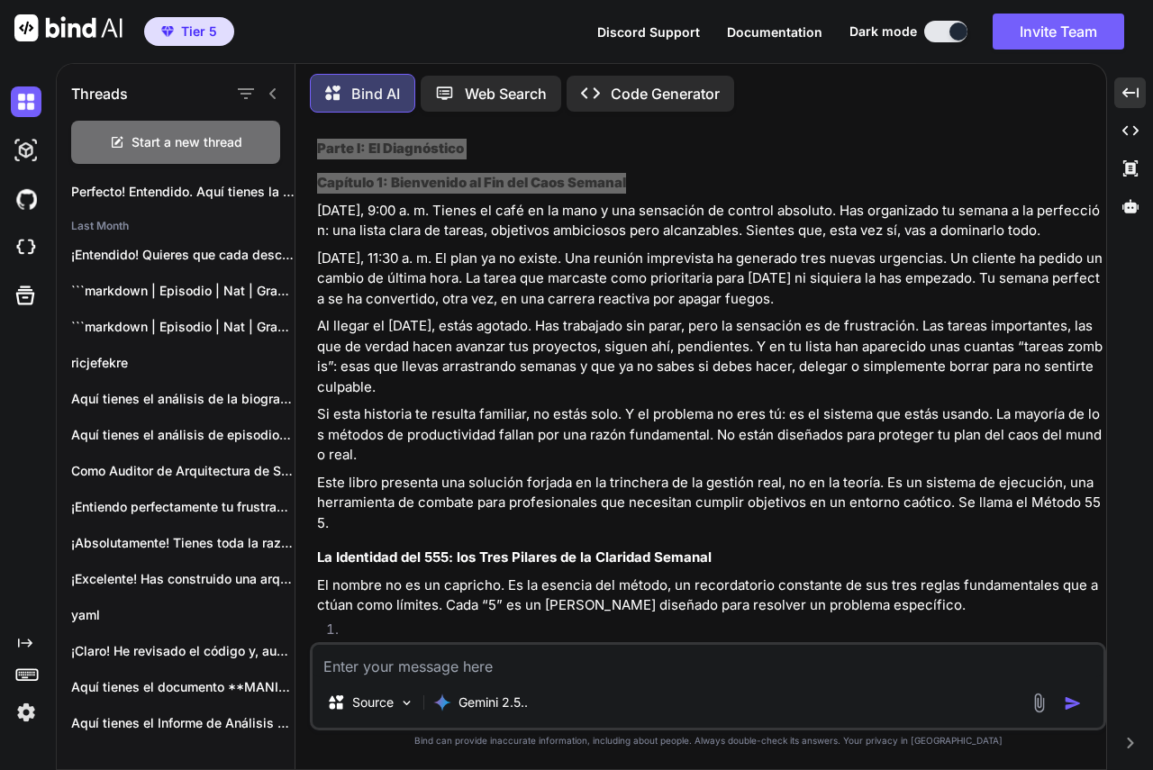
scroll to position [73548, 0]
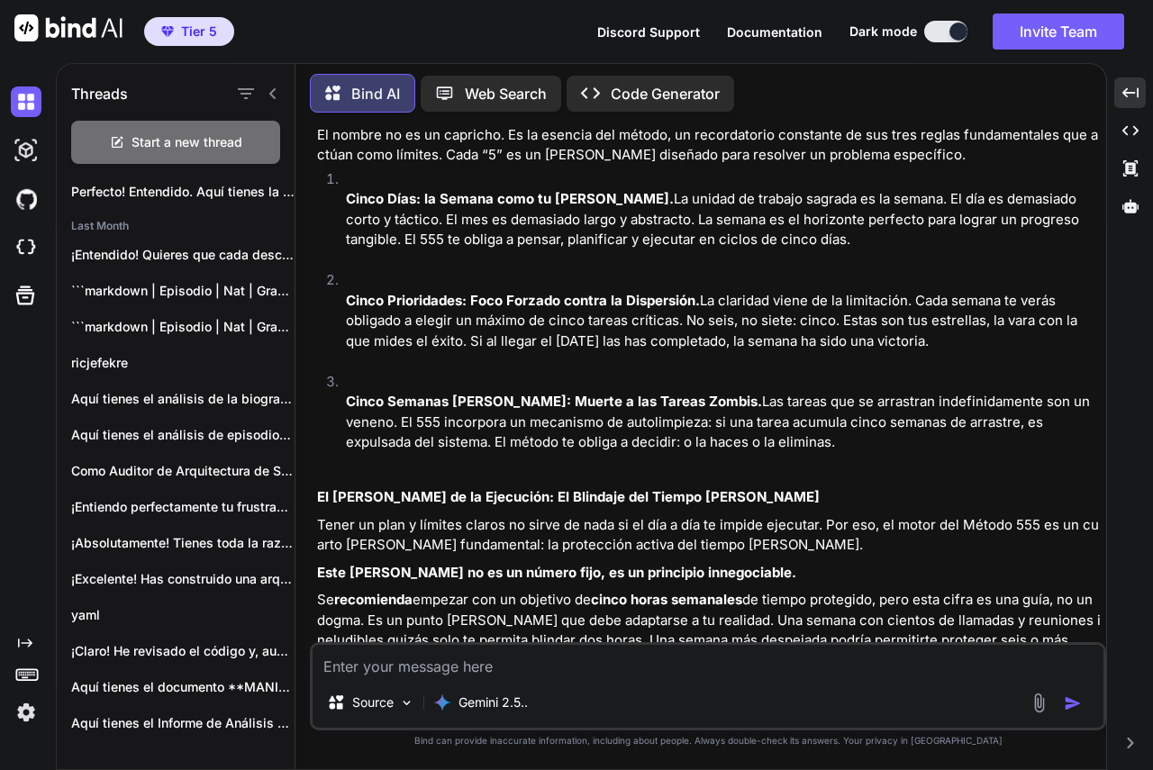
drag, startPoint x: 313, startPoint y: 140, endPoint x: 459, endPoint y: 538, distance: 423.9
click at [578, 544] on div "You Bind AI ¡Entendido! El objetivo es claro: estructurar y explicar el Método …" at bounding box center [709, 384] width 792 height 515
copy div "Lo Ipsumdolo sit 887: ame Cons Adipisc el se Doeiusmo Tempori Ut labore et do m…"
click at [385, 663] on textarea at bounding box center [707, 661] width 791 height 32
click at [660, 660] on textarea "escribe un prompt que en vez de esto" at bounding box center [707, 661] width 791 height 32
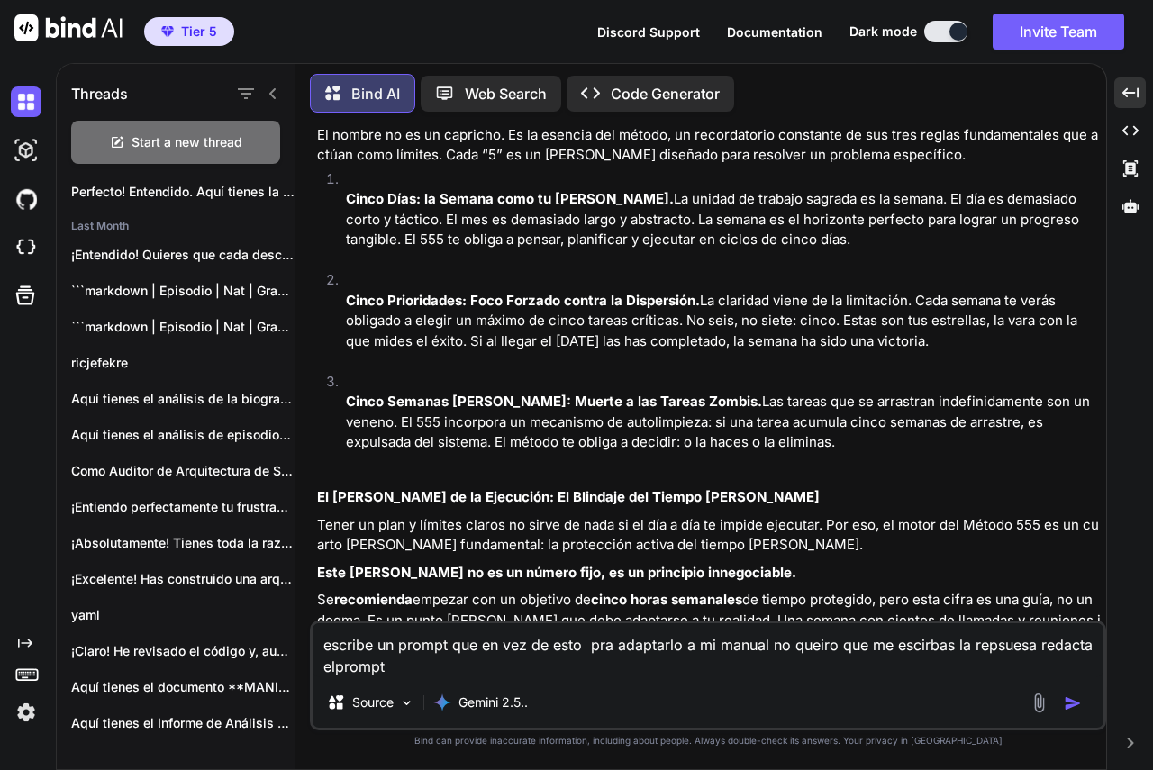
paste textarea "You are a highly capable research assistant and tutor. Create a detailed study …"
type textarea "escribe un prompt que en vez de esto pra adaptarlo a mi manual no queiro que me…"
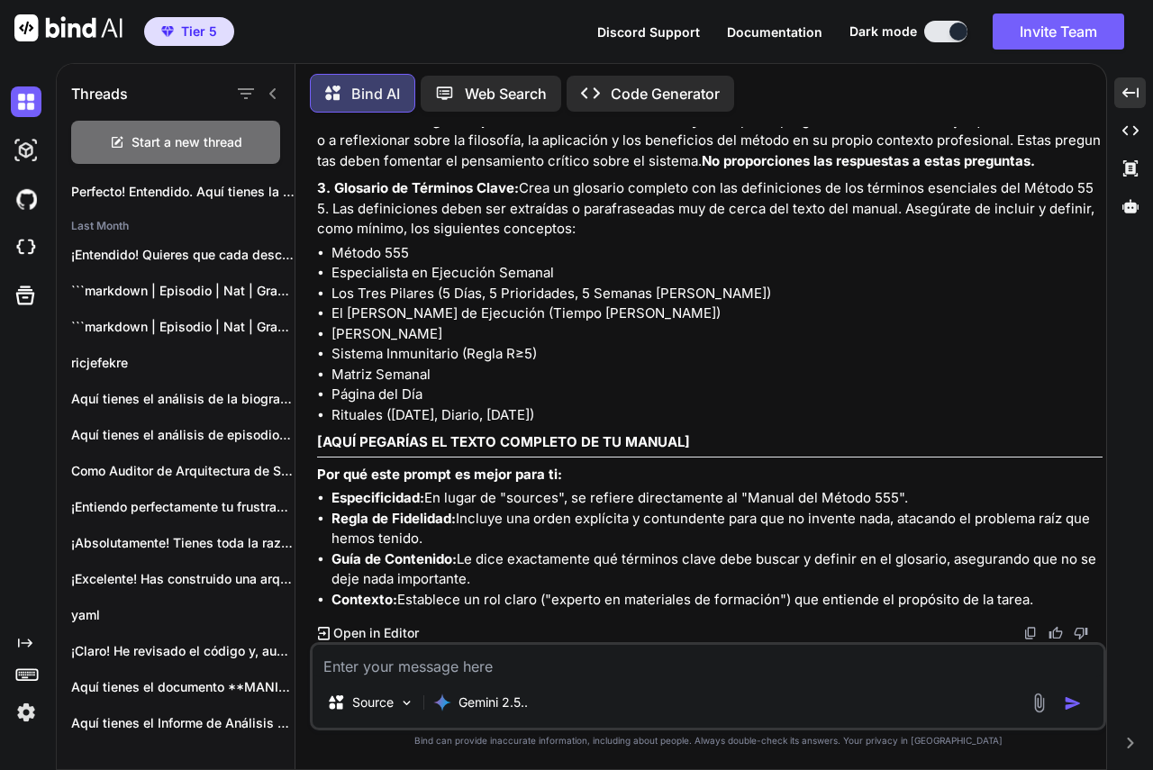
scroll to position [74830, 0]
